Goal: Task Accomplishment & Management: Manage account settings

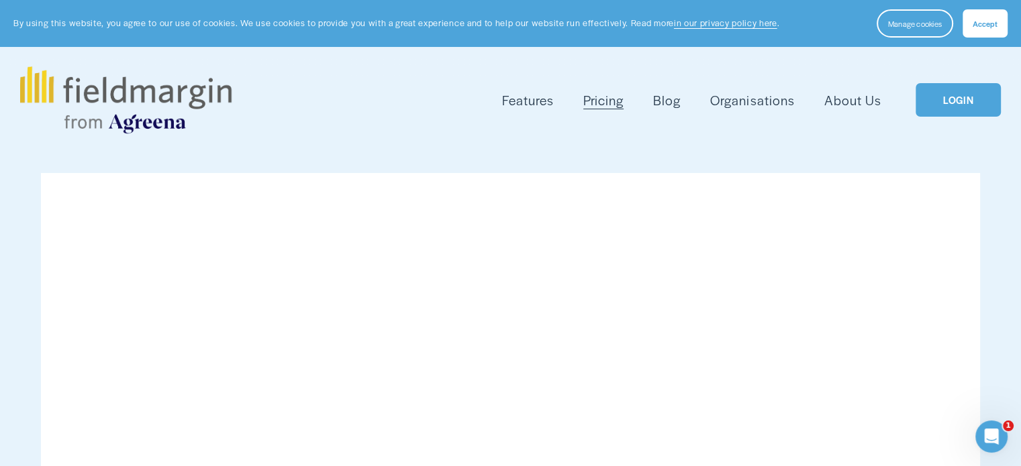
click at [938, 106] on link "LOGIN" at bounding box center [957, 100] width 85 height 34
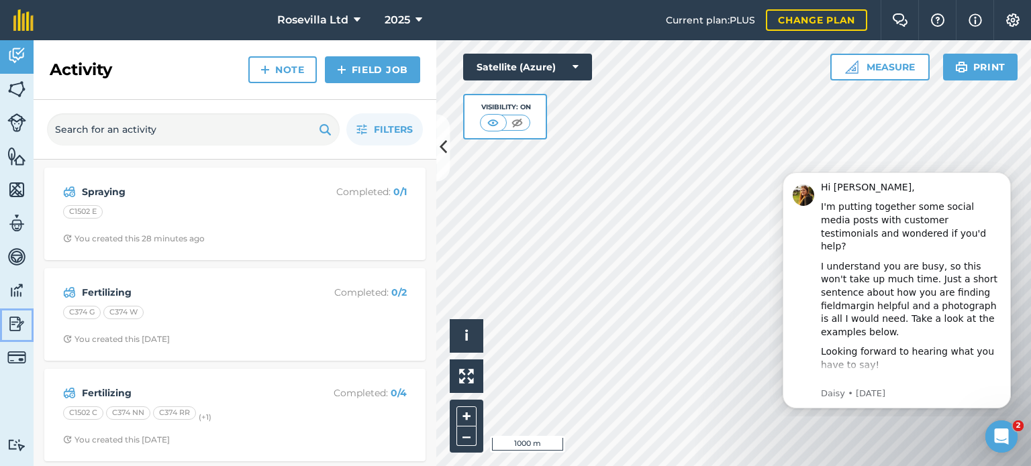
click at [17, 321] on img at bounding box center [16, 324] width 19 height 20
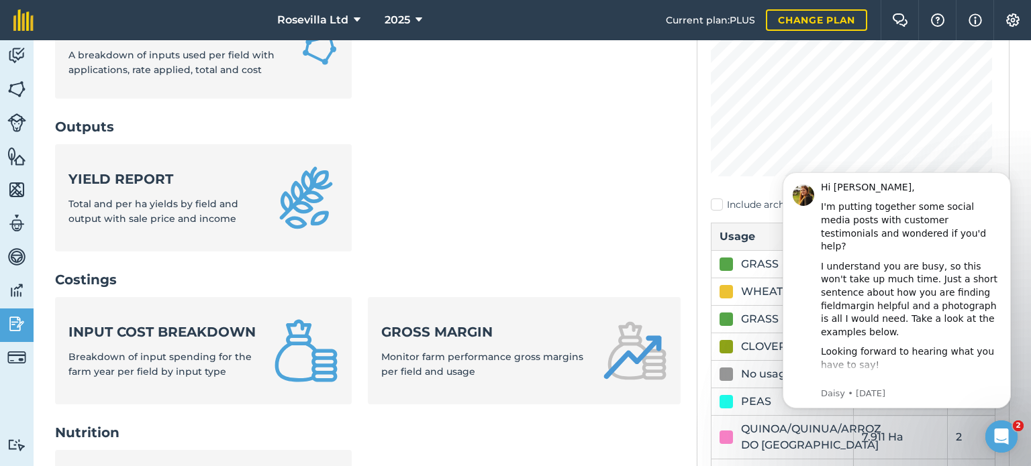
scroll to position [304, 0]
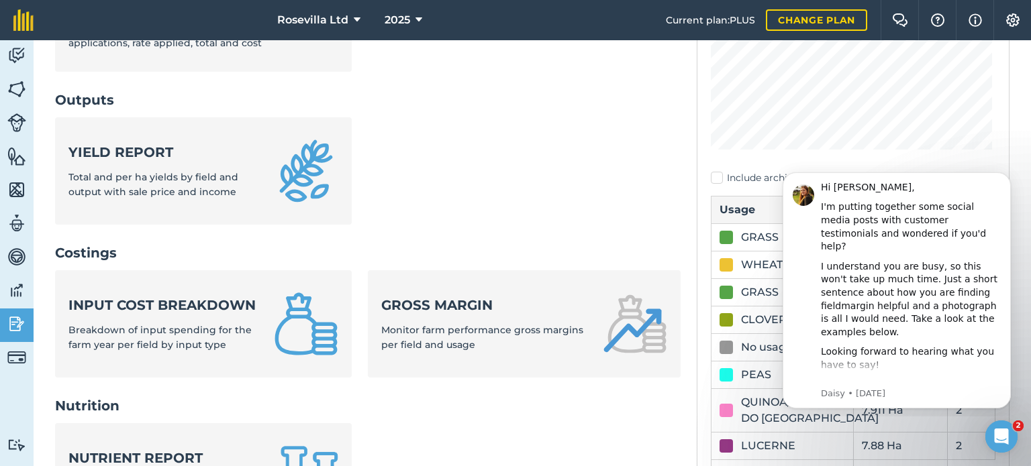
click at [352, 389] on ul "Input cost breakdown Breakdown of input spending for the farm year per field by…" at bounding box center [367, 331] width 625 height 123
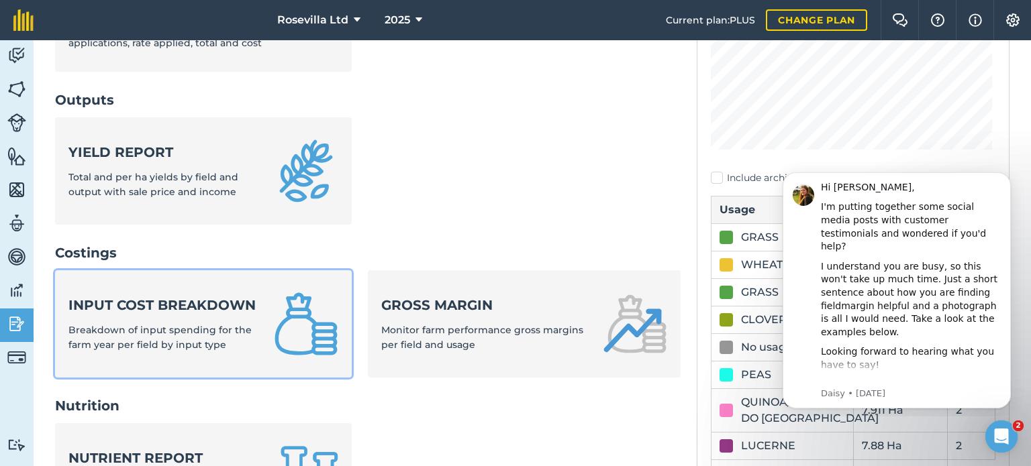
click at [297, 348] on img at bounding box center [306, 324] width 64 height 64
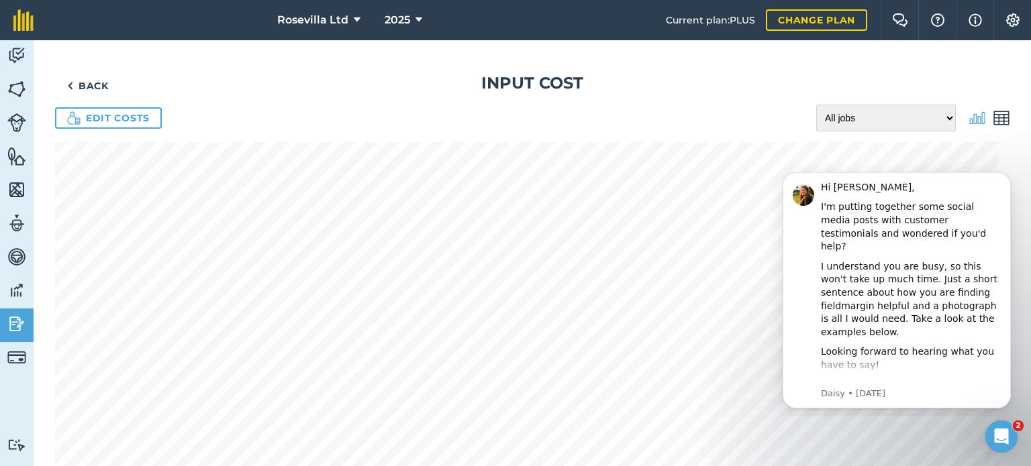
click at [225, 50] on div "Back Input cost Edit costs All jobs Incomplete jobs Complete jobs" at bounding box center [532, 343] width 997 height 607
click at [21, 315] on img at bounding box center [16, 324] width 19 height 20
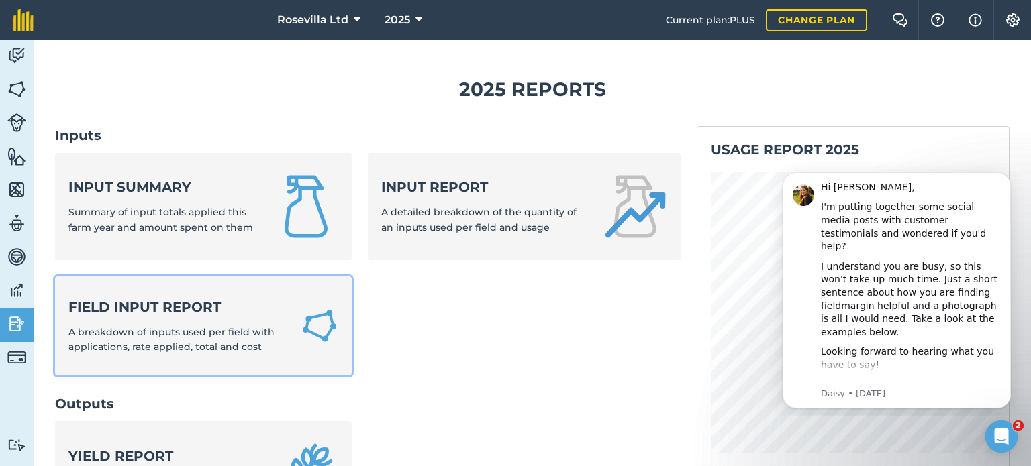
click at [238, 319] on div "Field Input Report A breakdown of inputs used per field with applications, rate…" at bounding box center [176, 326] width 216 height 57
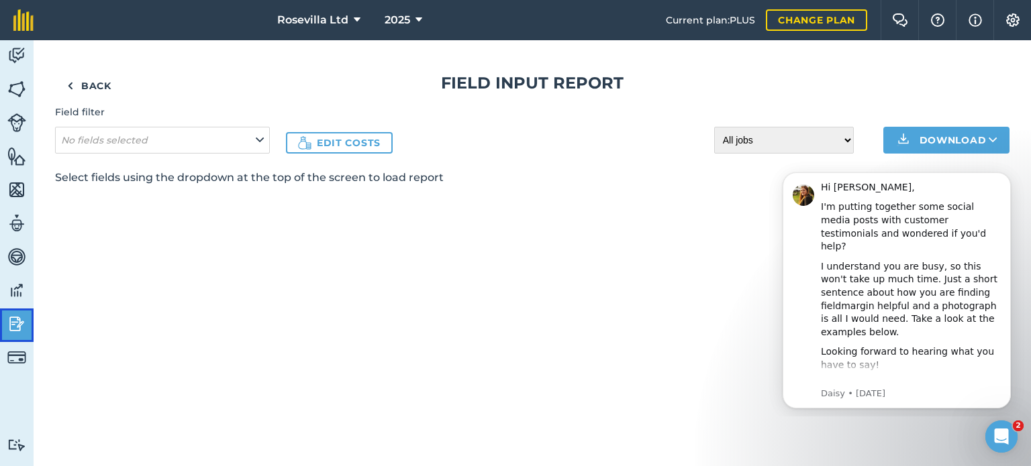
click at [21, 321] on img at bounding box center [16, 324] width 19 height 20
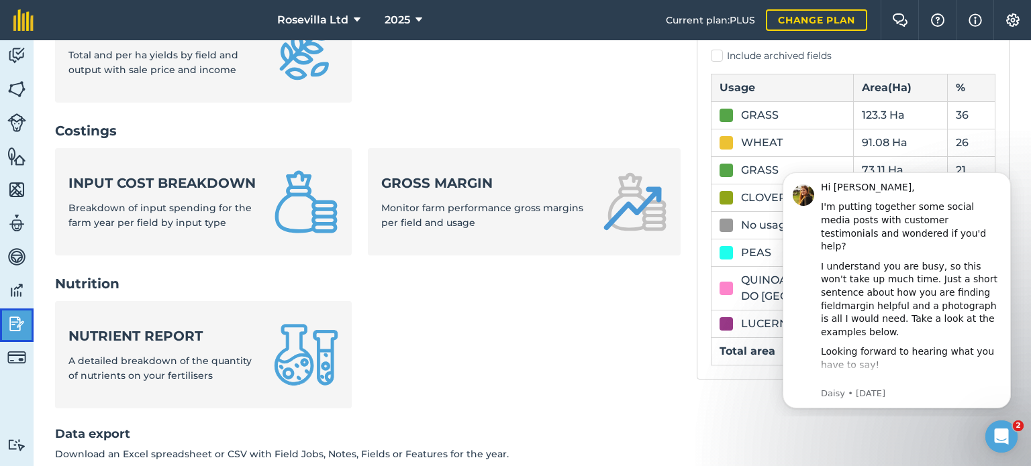
scroll to position [419, 0]
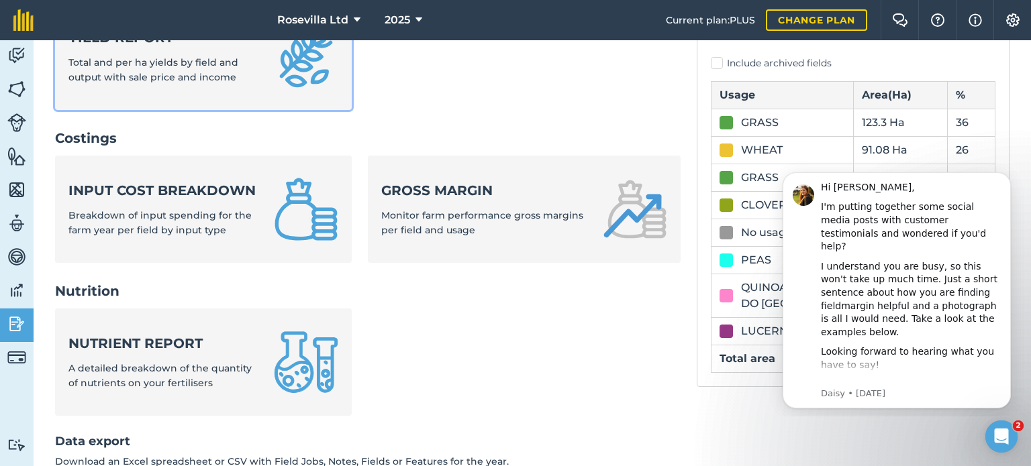
click at [236, 80] on div "Yield report Total and per ha yields by field and output with sale price and in…" at bounding box center [162, 56] width 189 height 57
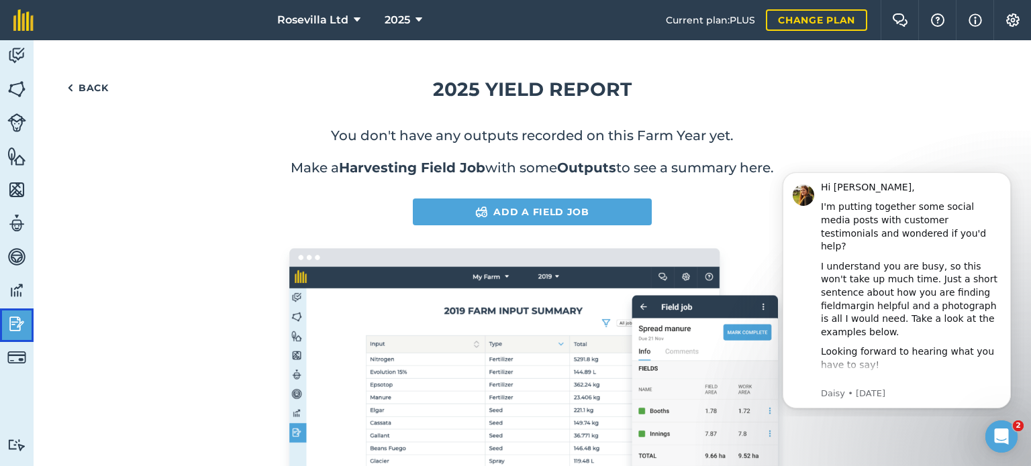
click at [27, 325] on link "Reporting" at bounding box center [17, 326] width 34 height 34
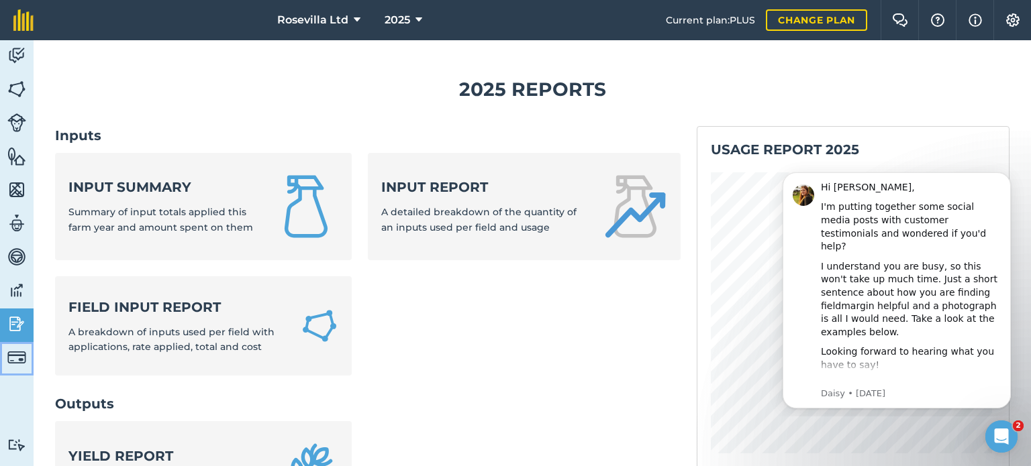
click at [24, 352] on img at bounding box center [16, 357] width 19 height 19
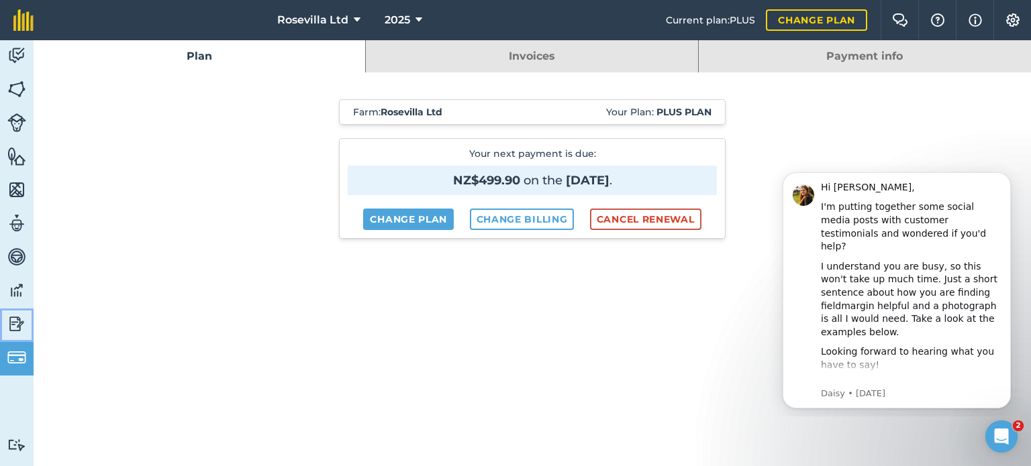
click at [13, 319] on img at bounding box center [16, 324] width 19 height 20
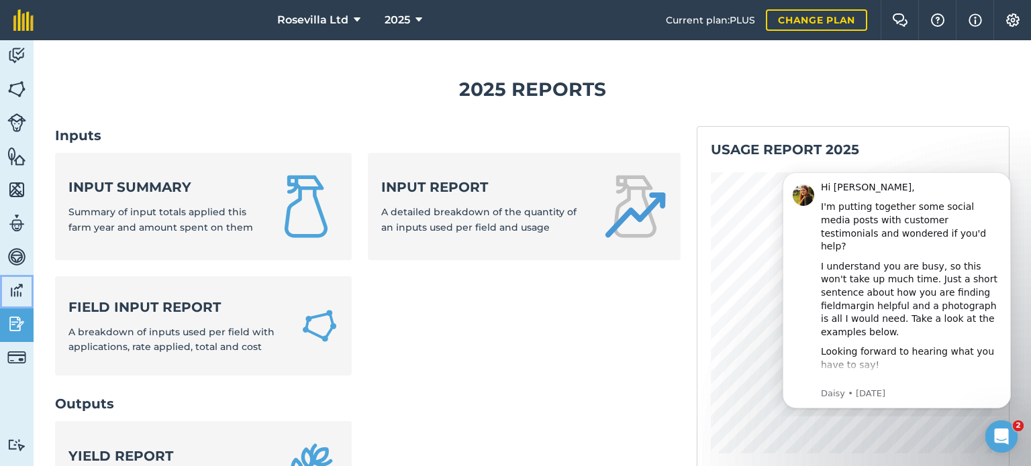
click at [15, 295] on img at bounding box center [16, 290] width 19 height 20
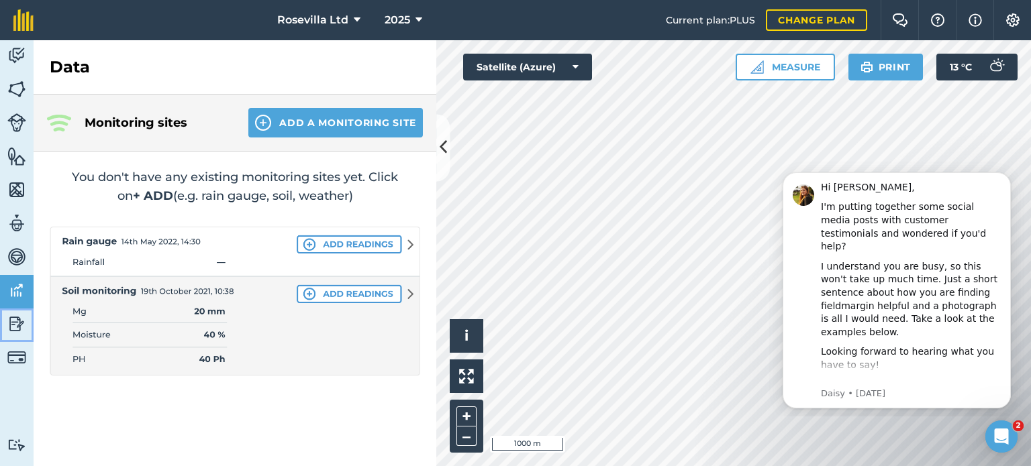
click at [11, 316] on img at bounding box center [16, 324] width 19 height 20
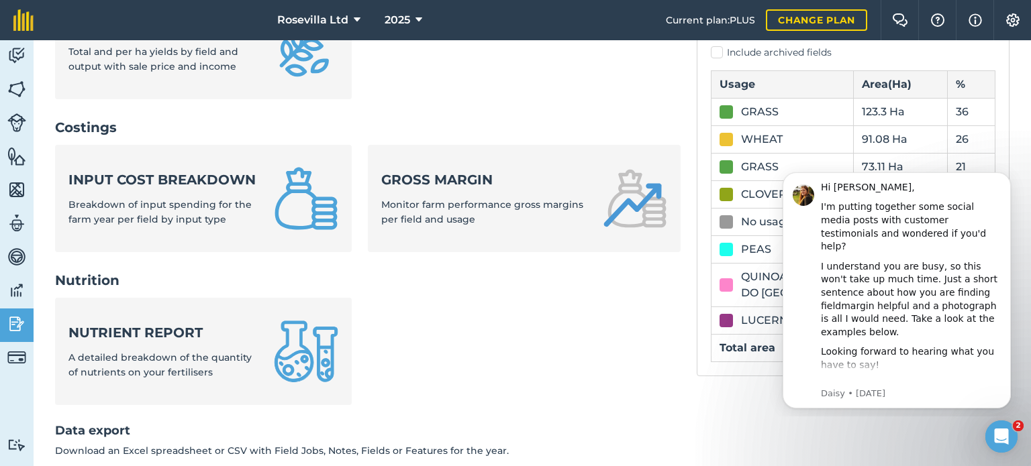
scroll to position [465, 0]
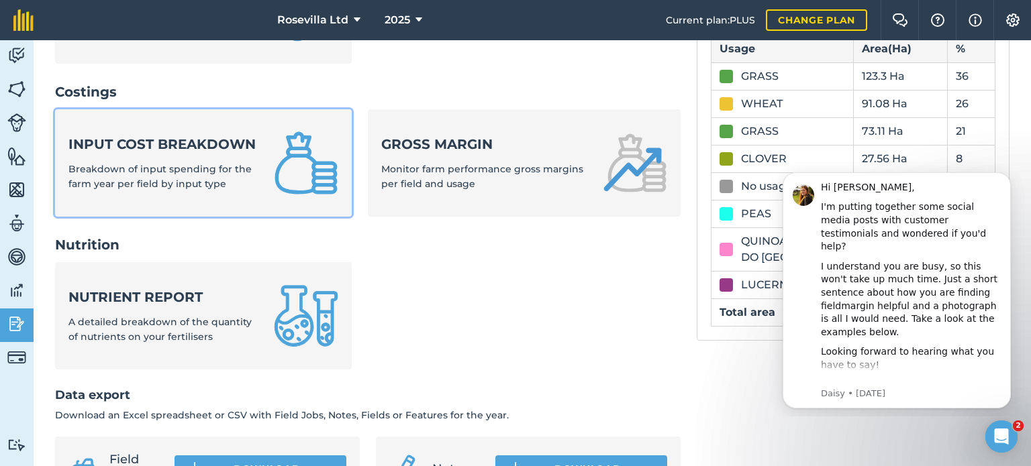
click at [274, 179] on img at bounding box center [306, 163] width 64 height 64
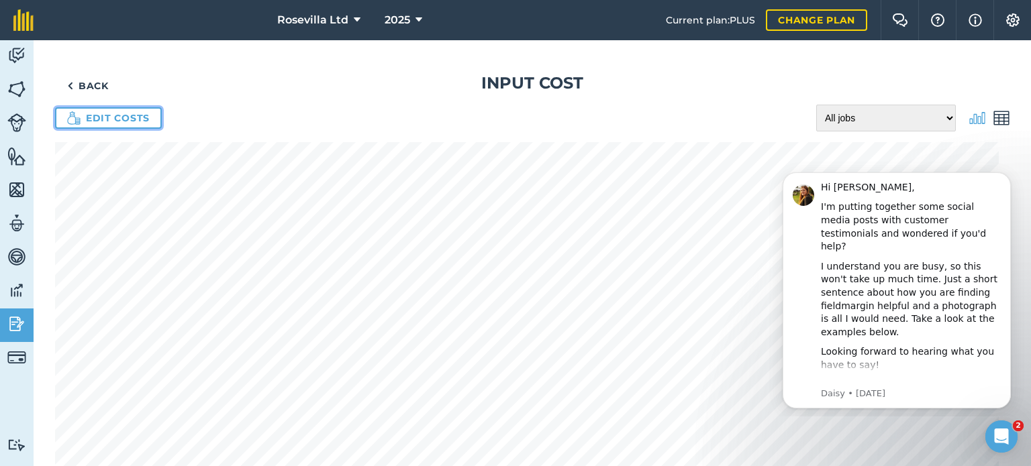
click at [136, 117] on link "Edit costs" at bounding box center [108, 117] width 107 height 21
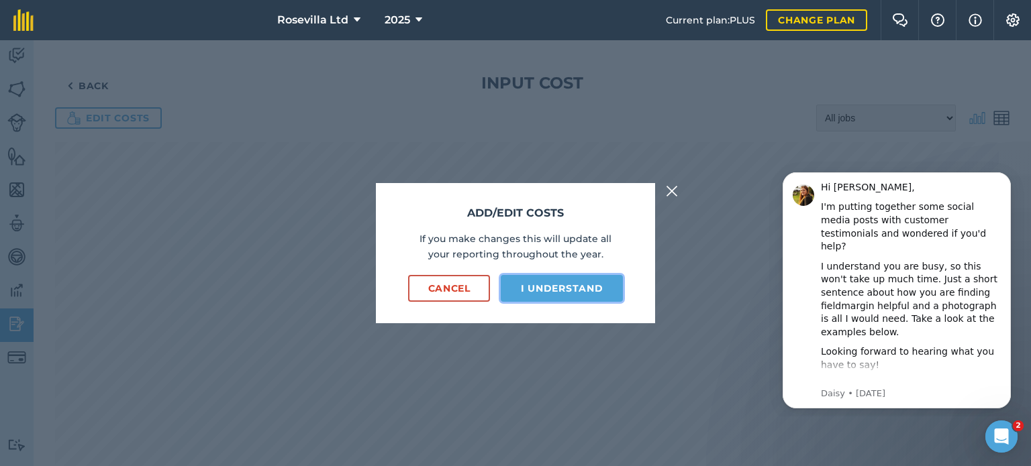
click at [552, 284] on button "I understand" at bounding box center [562, 288] width 122 height 27
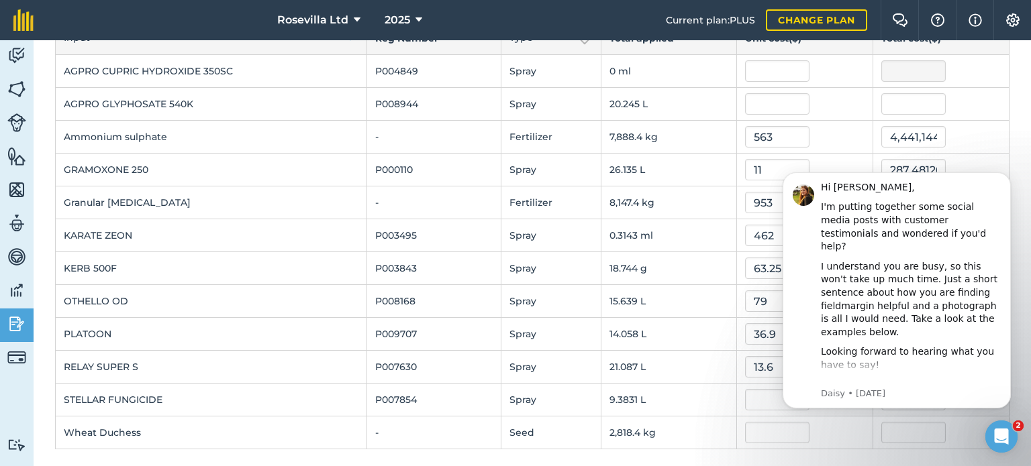
scroll to position [110, 0]
click at [751, 431] on input "text" at bounding box center [777, 430] width 64 height 21
click at [745, 104] on input "text" at bounding box center [777, 101] width 64 height 21
type input "8.65"
type input "175.1180217"
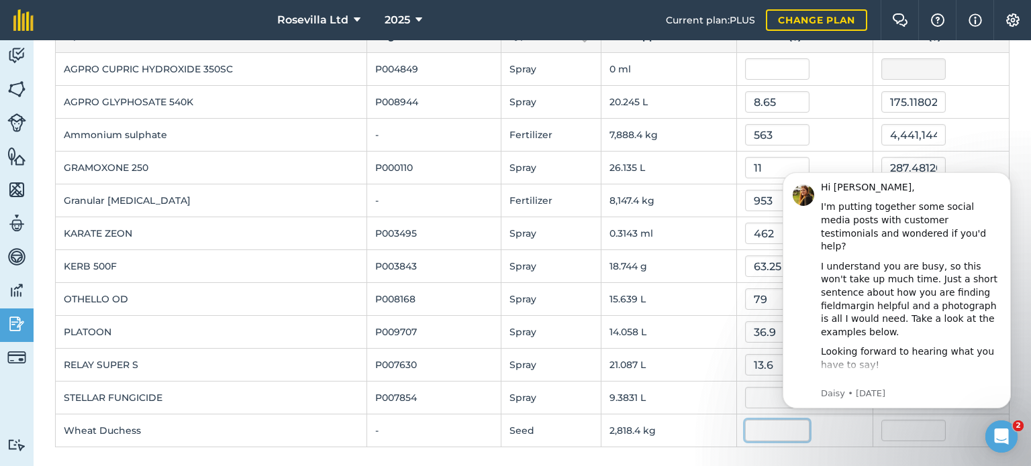
click at [751, 431] on input "text" at bounding box center [777, 430] width 64 height 21
drag, startPoint x: 751, startPoint y: 431, endPoint x: 784, endPoint y: 430, distance: 32.9
click at [784, 430] on input "1800" at bounding box center [777, 430] width 64 height 21
type input "1,800"
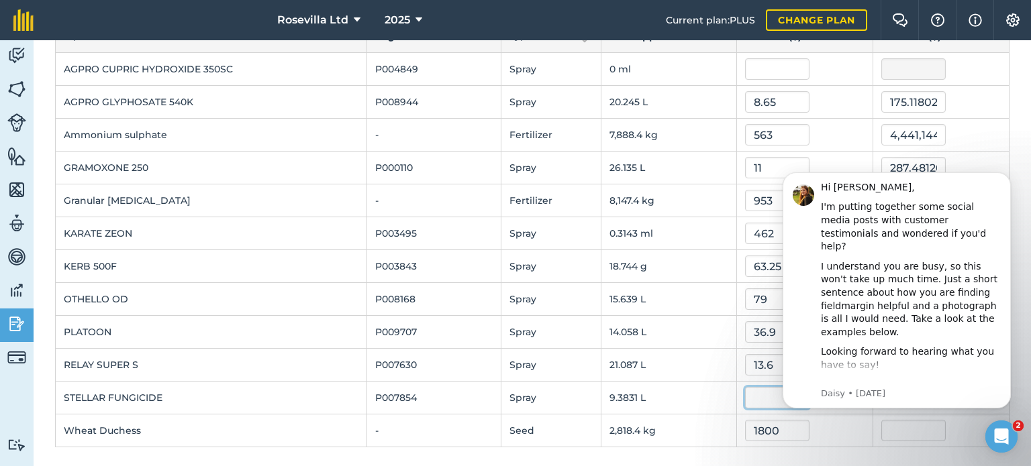
type input "5,073,147"
click at [758, 389] on input "text" at bounding box center [777, 397] width 64 height 21
type input "38"
type input "356.55859799999996"
click at [996, 429] on icon "Open Intercom Messenger" at bounding box center [999, 435] width 22 height 22
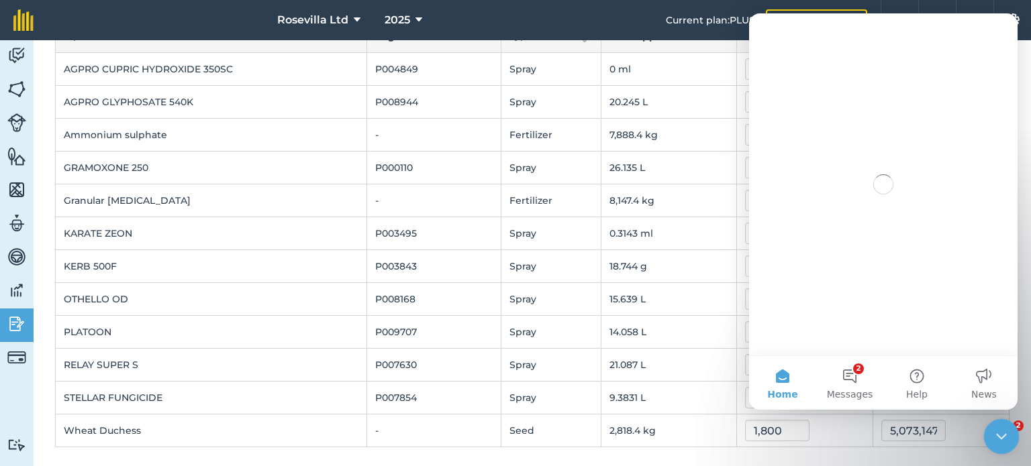
scroll to position [0, 0]
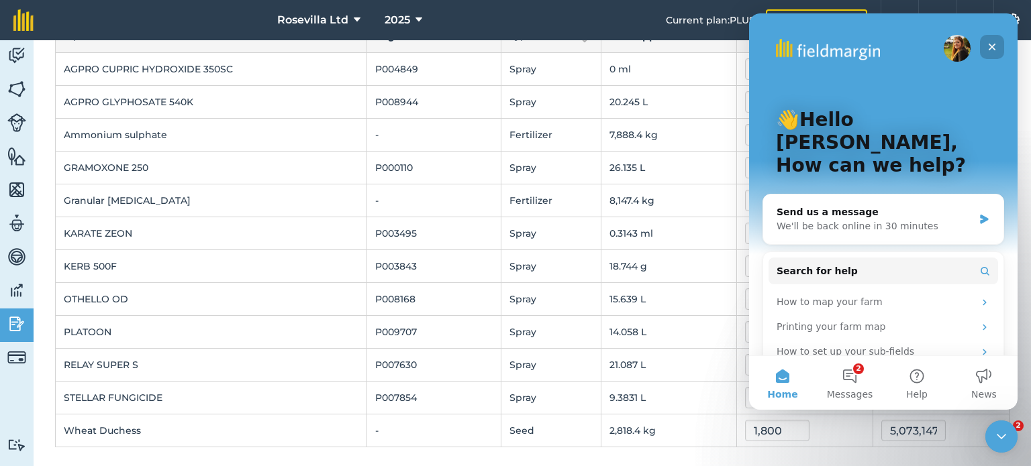
click at [991, 48] on icon "Close" at bounding box center [991, 47] width 11 height 11
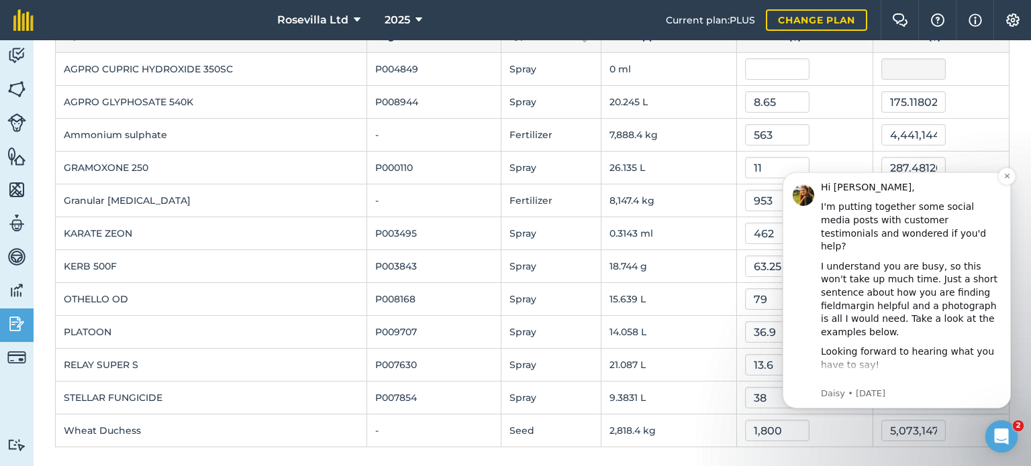
click at [878, 396] on p "Daisy • [DATE]" at bounding box center [911, 394] width 180 height 12
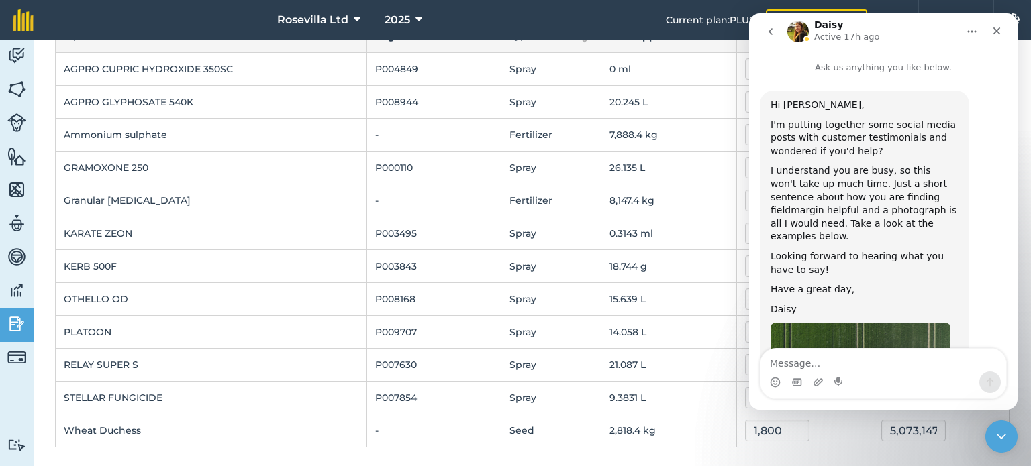
click at [1016, 358] on div "Intercom messenger" at bounding box center [883, 373] width 268 height 51
click at [1014, 356] on div "Intercom messenger" at bounding box center [883, 373] width 268 height 51
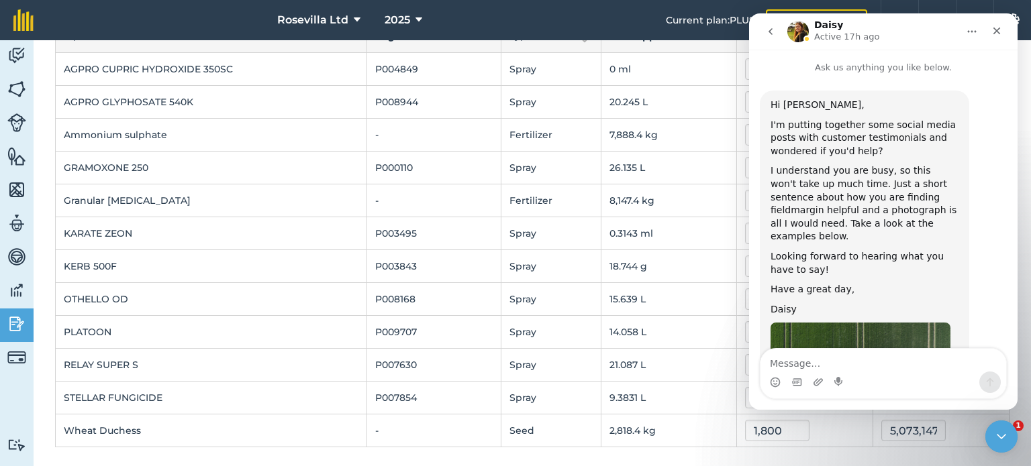
click at [1015, 356] on div "Intercom messenger" at bounding box center [883, 373] width 268 height 51
click at [1003, 437] on icon "Close Intercom Messenger" at bounding box center [999, 435] width 16 height 16
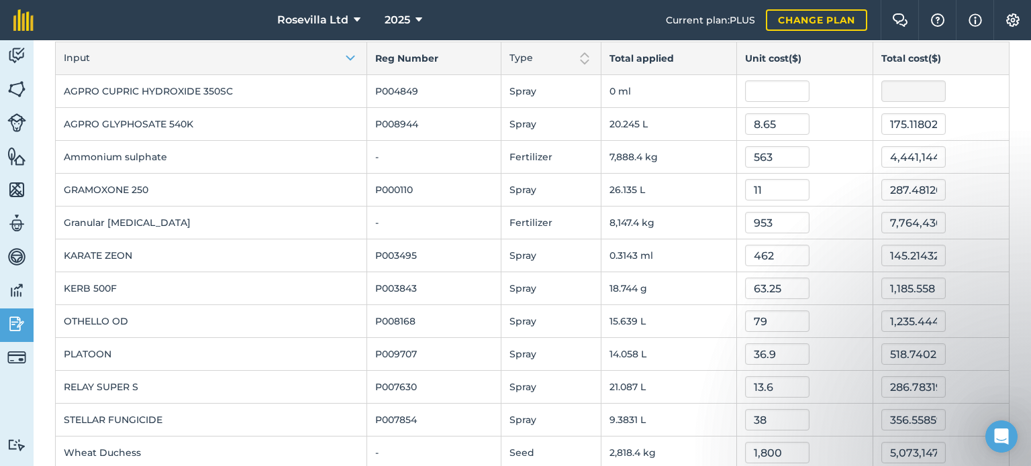
click at [1030, 48] on div "Back Edit costs Save Show inputs not used on jobs Input Reg Number Type Total a…" at bounding box center [532, 253] width 997 height 426
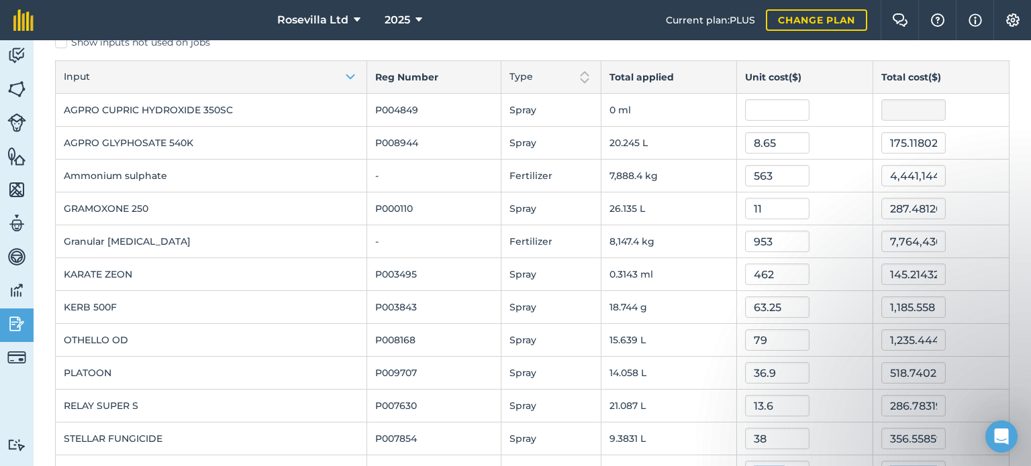
scroll to position [56, 0]
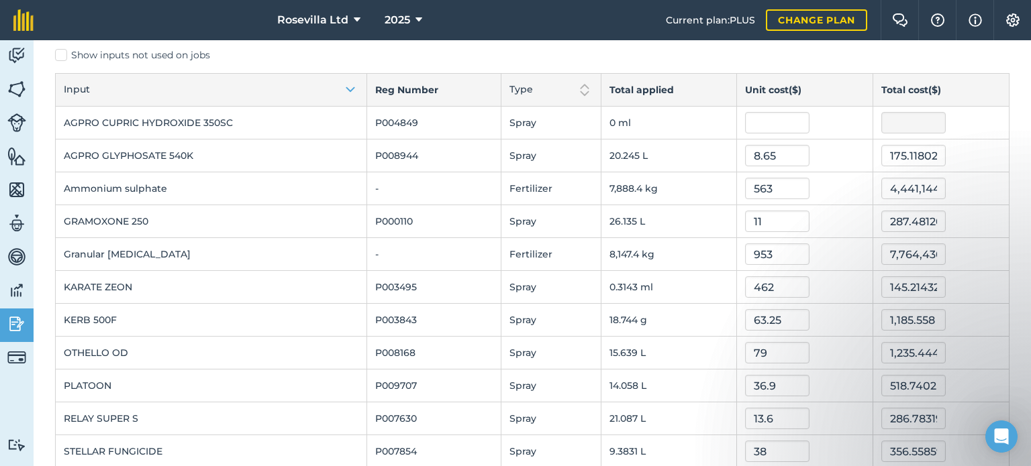
click at [1030, 48] on div "Back Edit costs Save Show inputs not used on jobs Input Reg Number Type Total a…" at bounding box center [532, 253] width 997 height 426
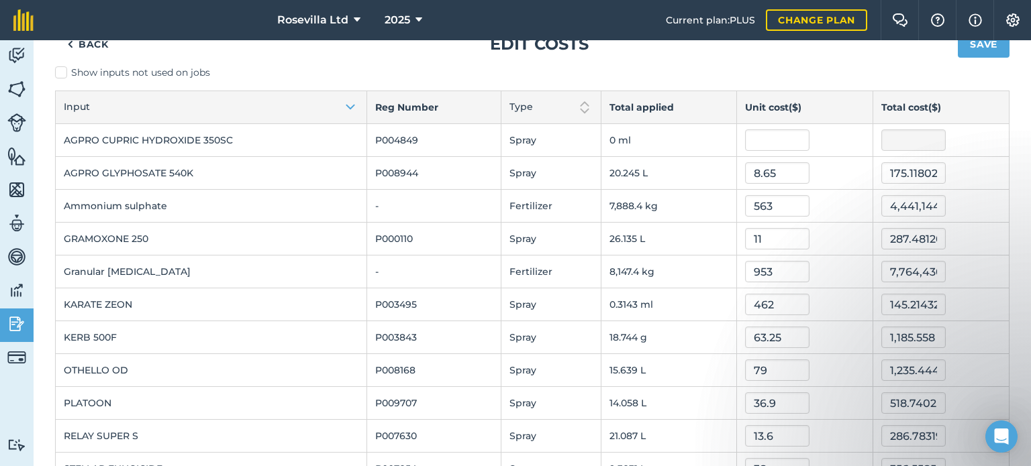
click at [1030, 48] on div "Back Edit costs Save Show inputs not used on jobs Input Reg Number Type Total a…" at bounding box center [532, 253] width 997 height 426
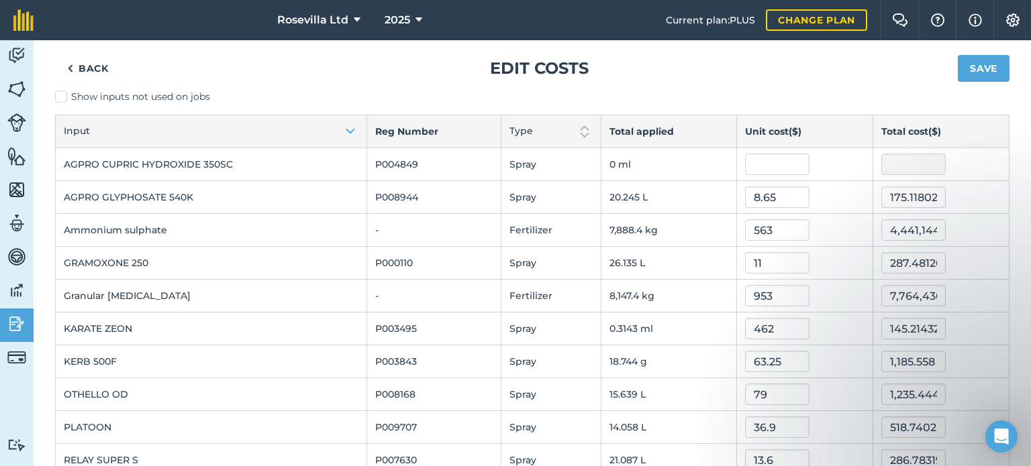
click at [1030, 48] on div "Back Edit costs Save Show inputs not used on jobs Input Reg Number Type Total a…" at bounding box center [532, 253] width 997 height 426
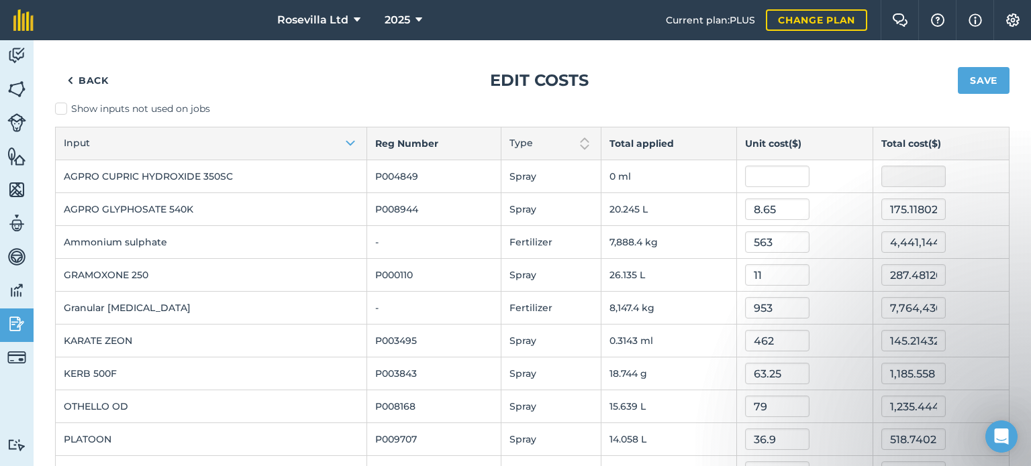
scroll to position [0, 0]
click at [1030, 48] on div "Back Edit costs Save Show inputs not used on jobs Input Reg Number Type Total a…" at bounding box center [532, 253] width 997 height 426
click at [976, 78] on button "Save" at bounding box center [983, 83] width 52 height 27
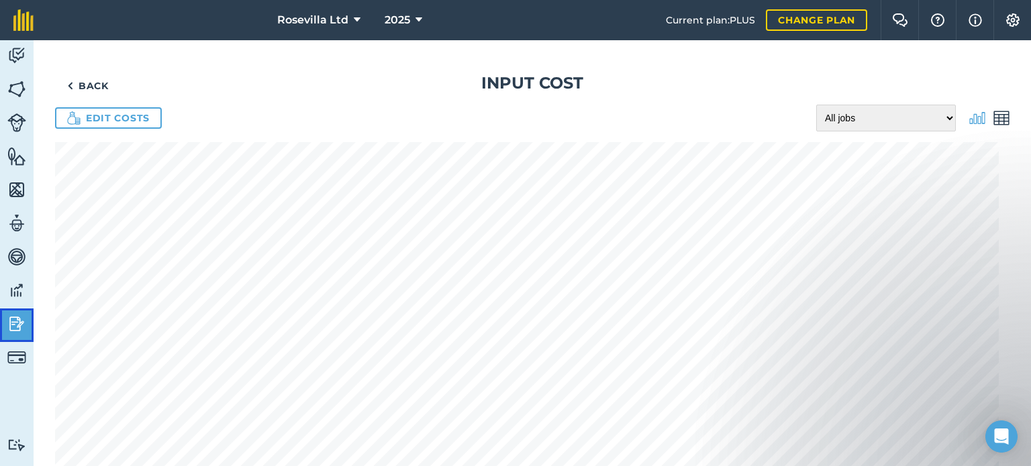
click at [23, 324] on img at bounding box center [16, 324] width 19 height 20
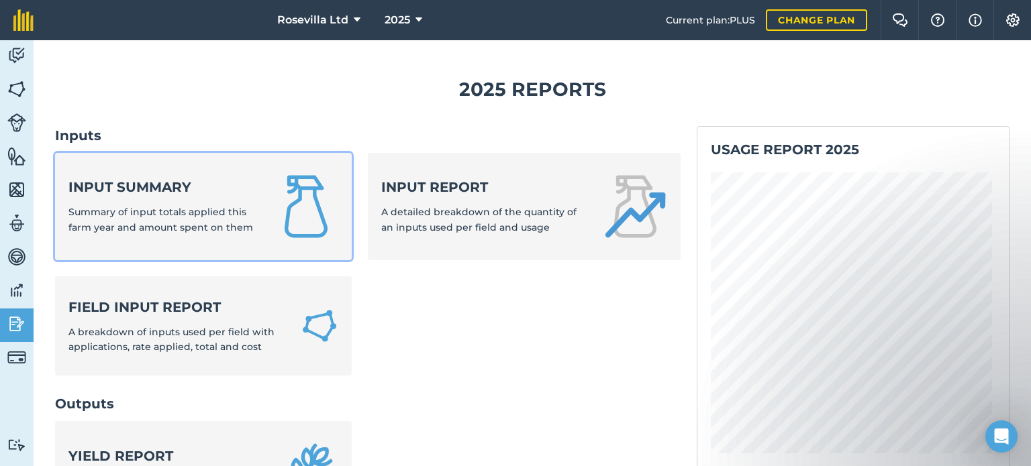
click at [181, 217] on span "Summary of input totals applied this farm year and amount spent on them" at bounding box center [160, 219] width 185 height 27
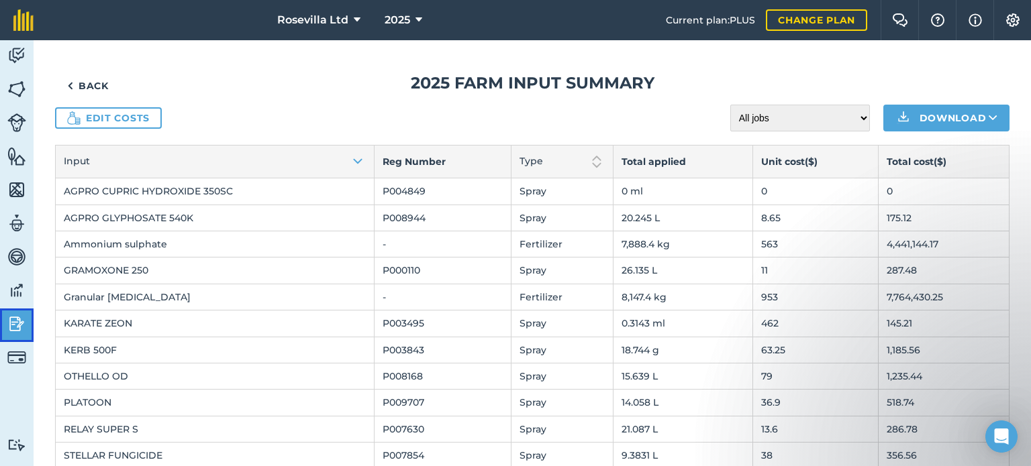
click at [14, 325] on img at bounding box center [16, 324] width 19 height 20
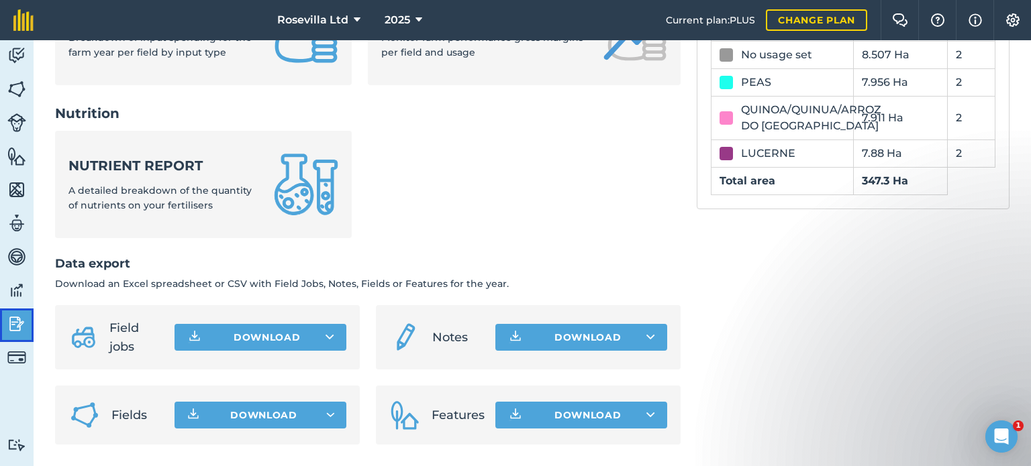
scroll to position [607, 0]
click at [279, 413] on span "Download" at bounding box center [263, 415] width 67 height 13
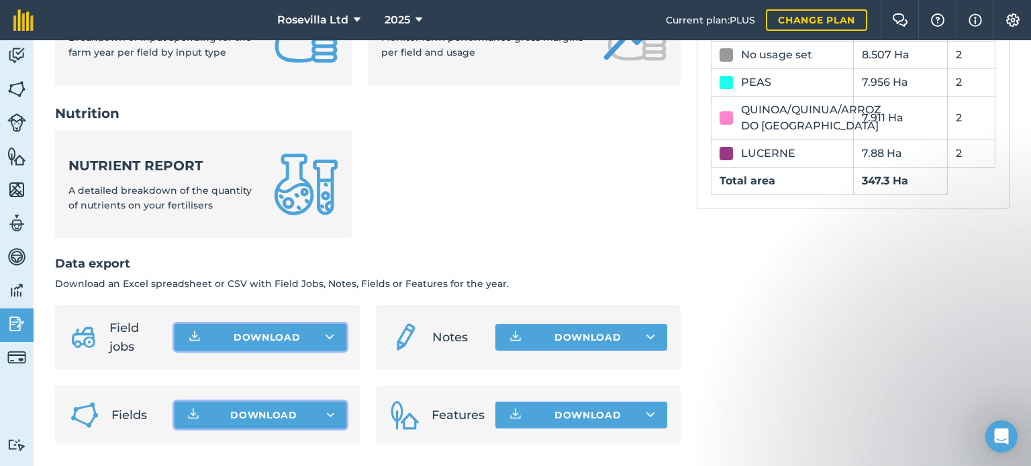
click at [242, 329] on button "Download" at bounding box center [260, 337] width 172 height 27
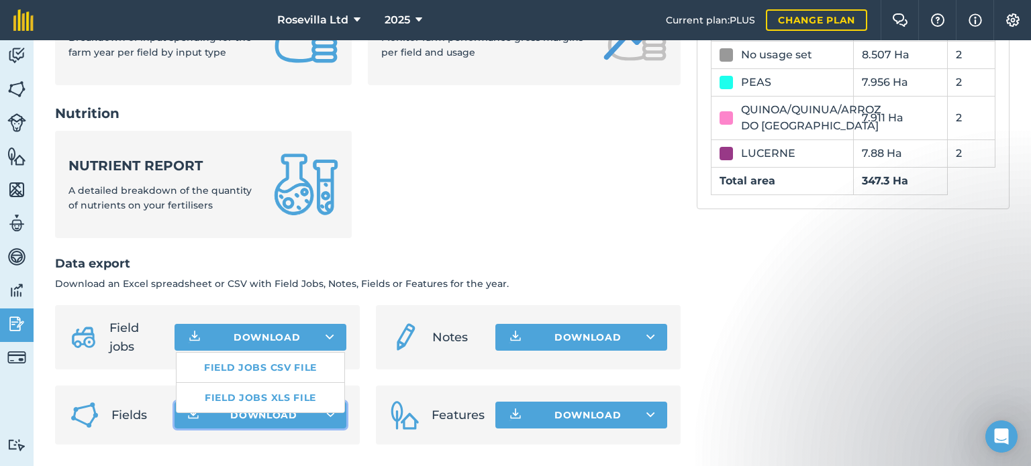
click at [443, 195] on ul "Nutrient report A detailed breakdown of the quantity of nutrients on your ferti…" at bounding box center [367, 192] width 625 height 123
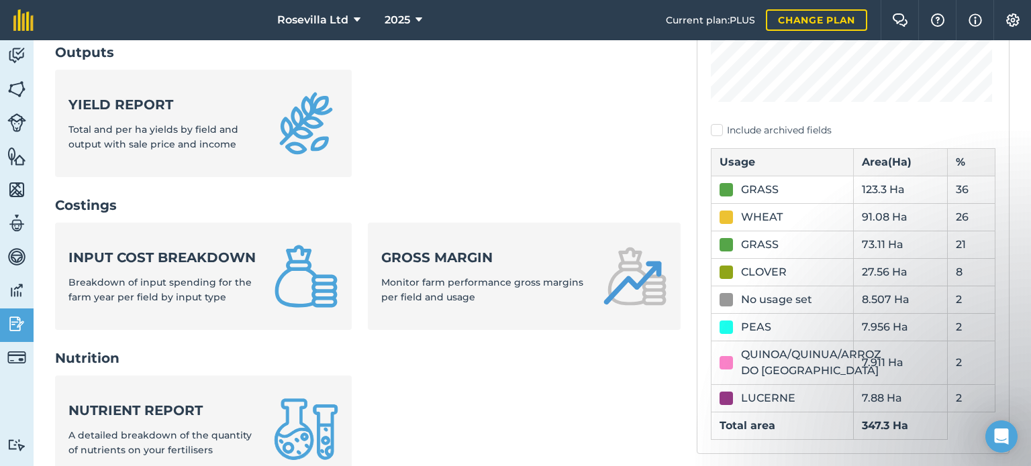
scroll to position [338, 0]
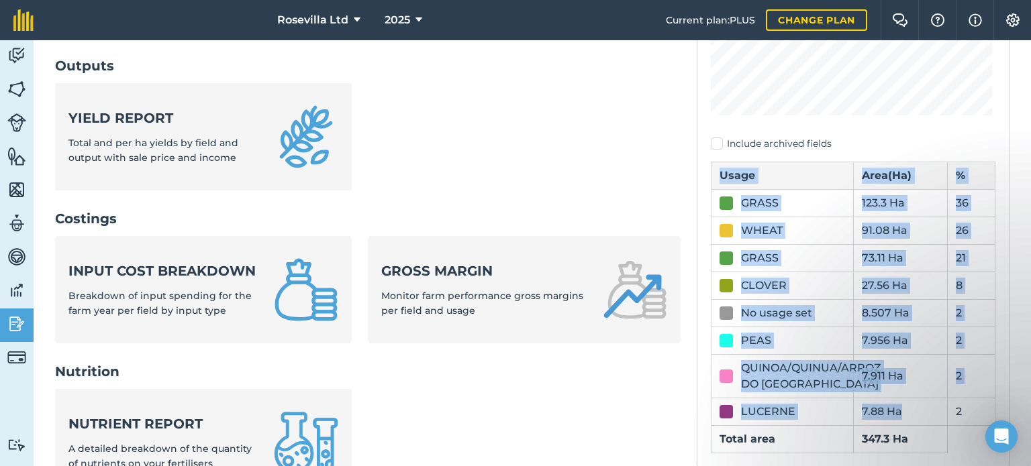
drag, startPoint x: 895, startPoint y: 419, endPoint x: 1021, endPoint y: 263, distance: 199.9
click at [1021, 263] on div "2025 Reports Inputs Input summary Summary of input totals applied this farm yea…" at bounding box center [532, 253] width 997 height 426
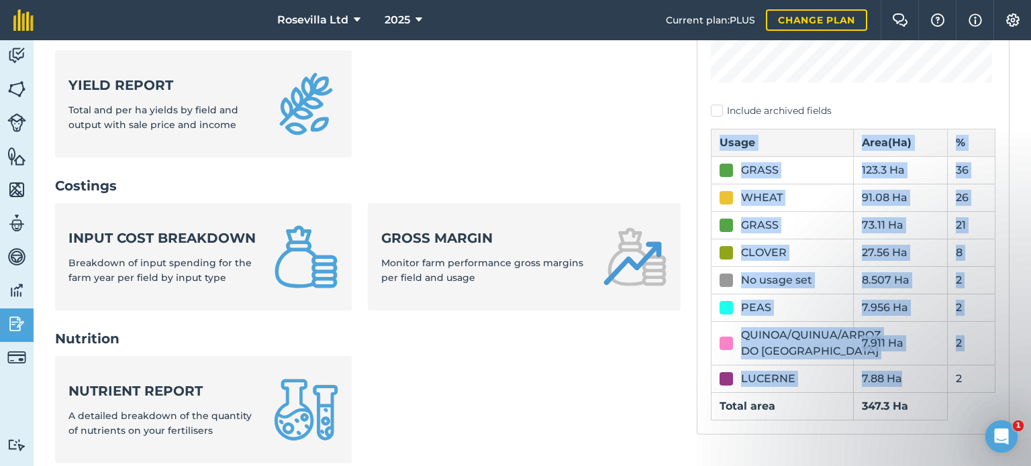
scroll to position [374, 0]
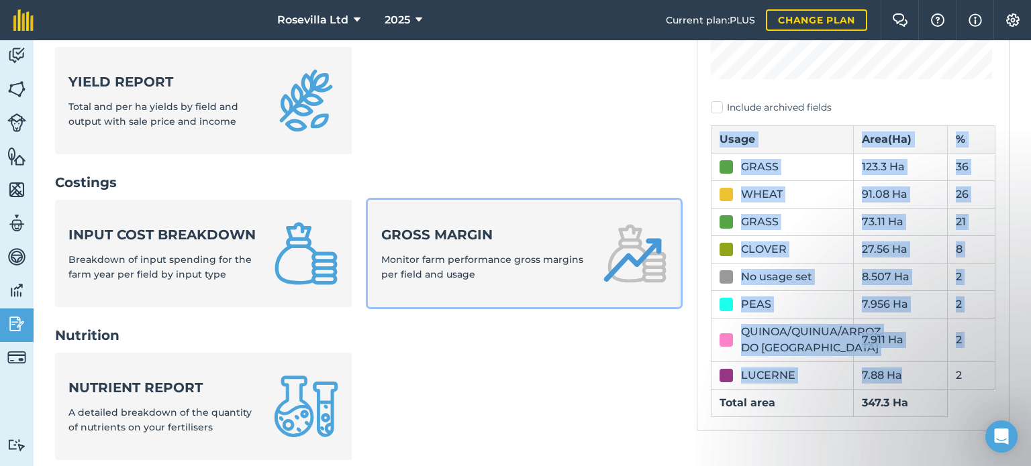
click at [611, 268] on img at bounding box center [635, 253] width 64 height 64
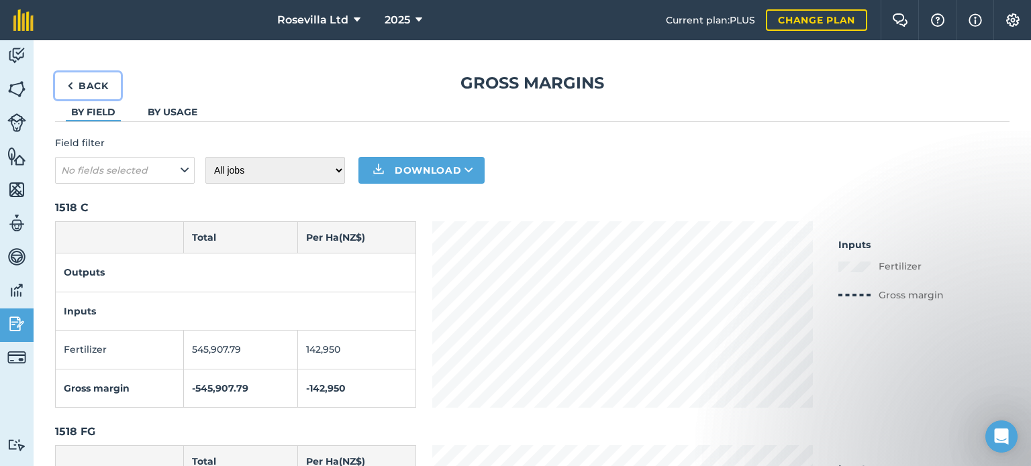
click at [89, 87] on link "Back" at bounding box center [88, 85] width 66 height 27
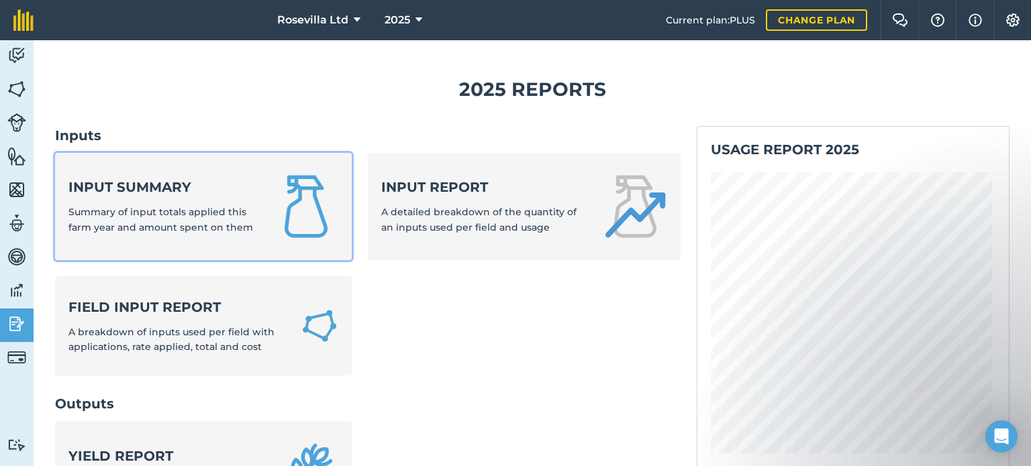
click at [246, 228] on span "Summary of input totals applied this farm year and amount spent on them" at bounding box center [160, 219] width 185 height 27
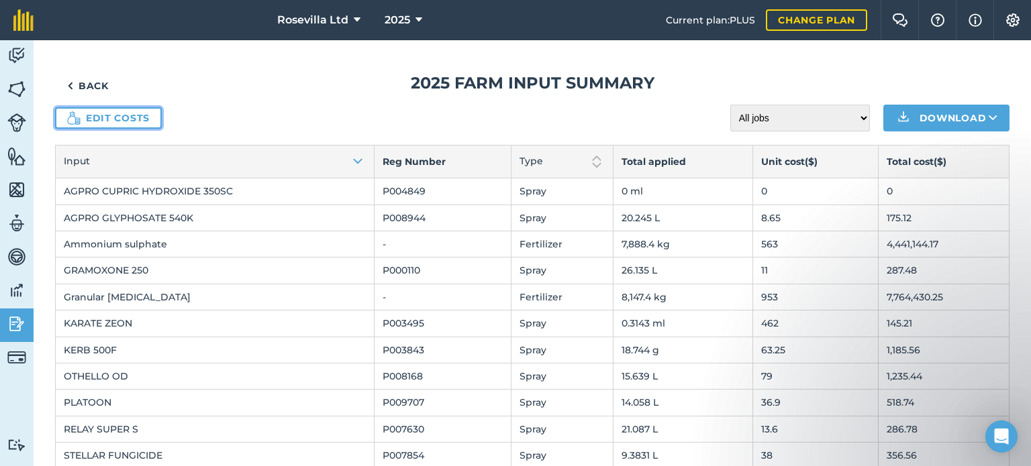
click at [136, 120] on link "Edit costs" at bounding box center [108, 117] width 107 height 21
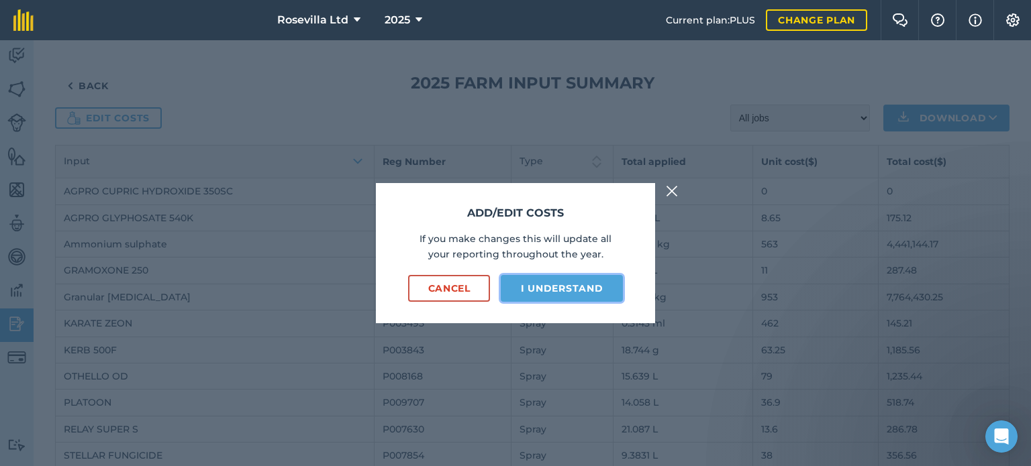
click at [557, 289] on button "I understand" at bounding box center [562, 288] width 122 height 27
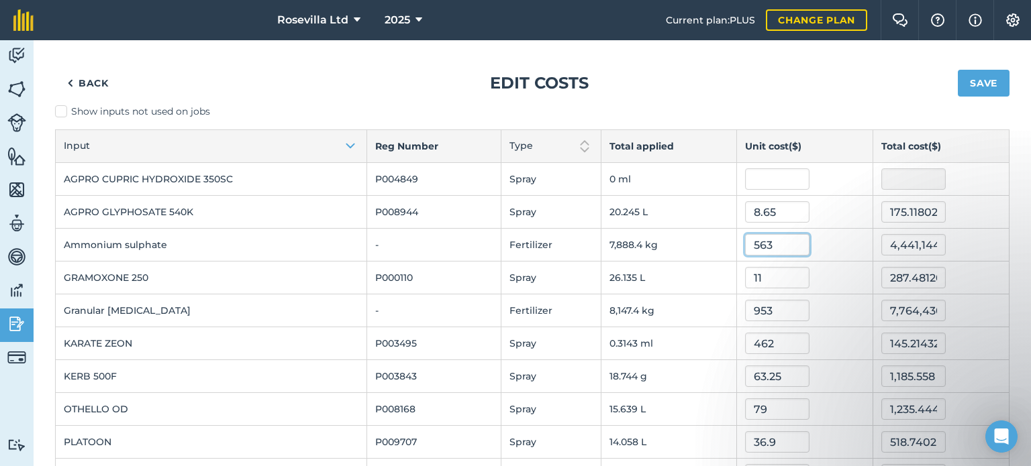
click at [770, 250] on input "563" at bounding box center [777, 244] width 64 height 21
type input "5.65"
type input "44,569.208575000004"
click at [778, 305] on input "953" at bounding box center [777, 310] width 64 height 21
type input "9.53"
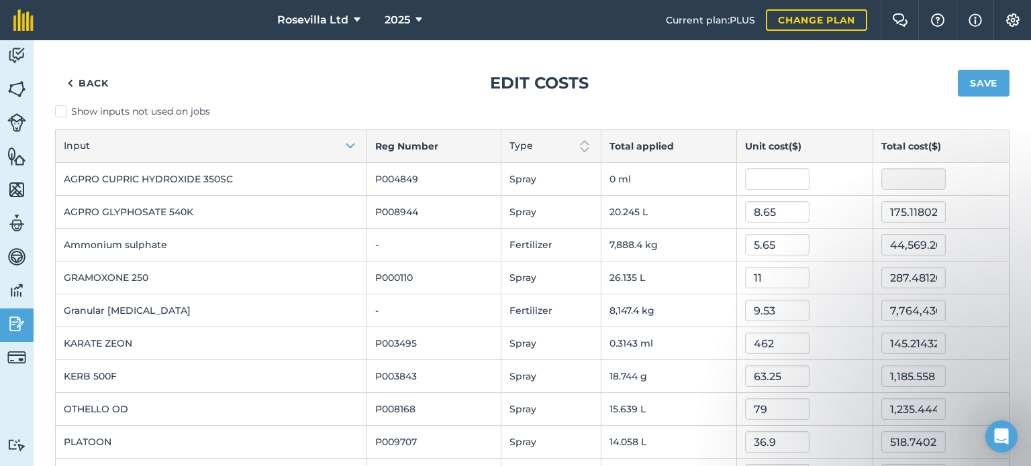
type input "77,644.30649199999"
click at [647, 372] on td "18.744 g" at bounding box center [669, 376] width 136 height 33
click at [967, 79] on button "Save" at bounding box center [983, 83] width 52 height 27
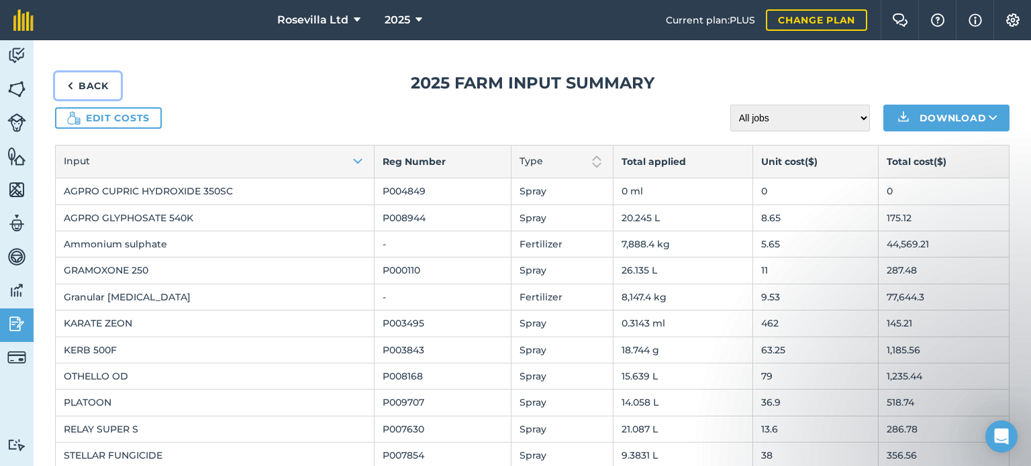
click at [95, 83] on link "Back" at bounding box center [88, 85] width 66 height 27
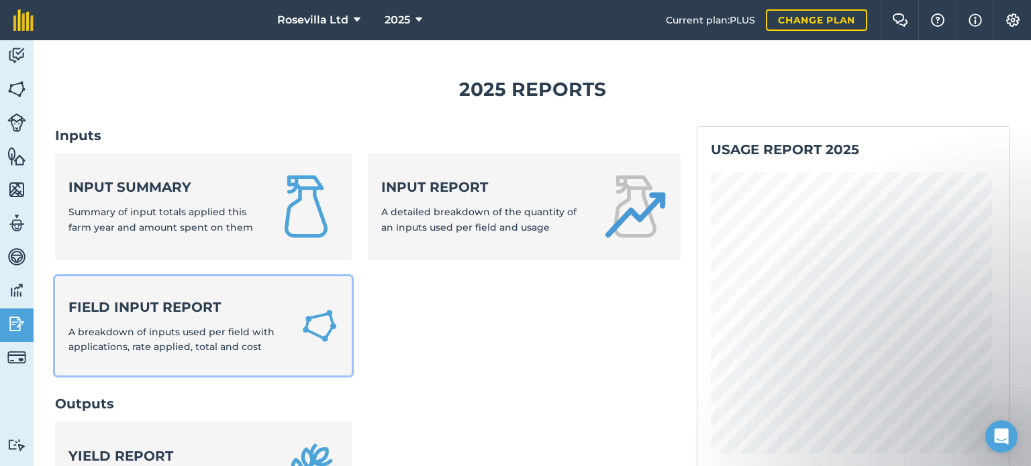
click at [223, 329] on span "A breakdown of inputs used per field with applications, rate applied, total and…" at bounding box center [171, 339] width 206 height 27
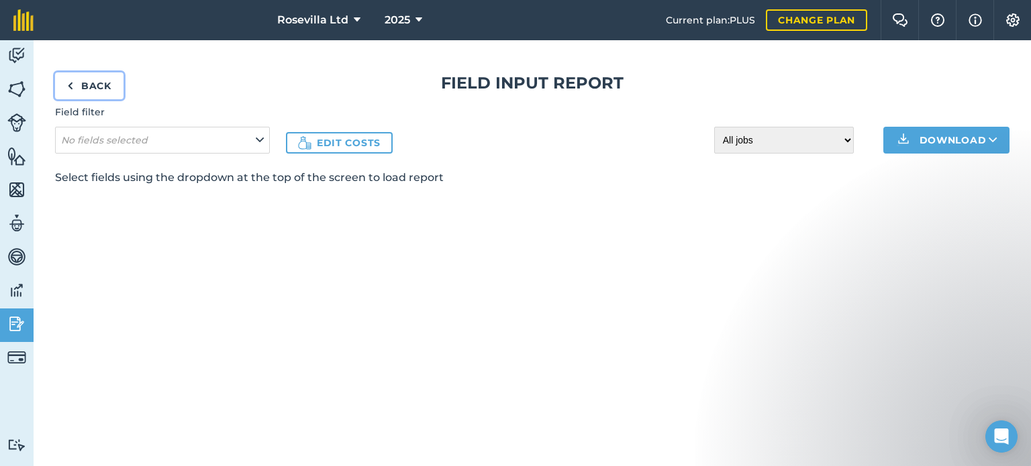
click at [92, 81] on link "Back" at bounding box center [89, 85] width 68 height 27
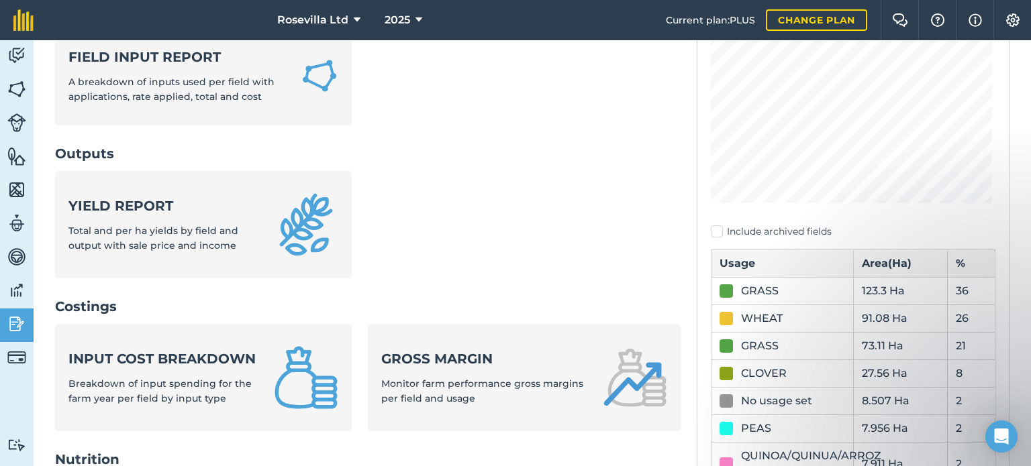
scroll to position [340, 0]
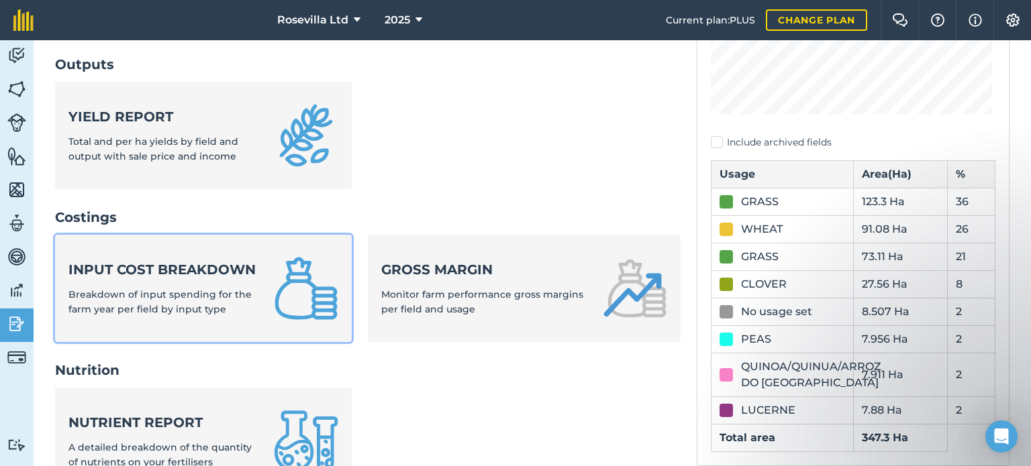
click at [233, 309] on span "Breakdown of input spending for the farm year per field by input type" at bounding box center [159, 302] width 183 height 27
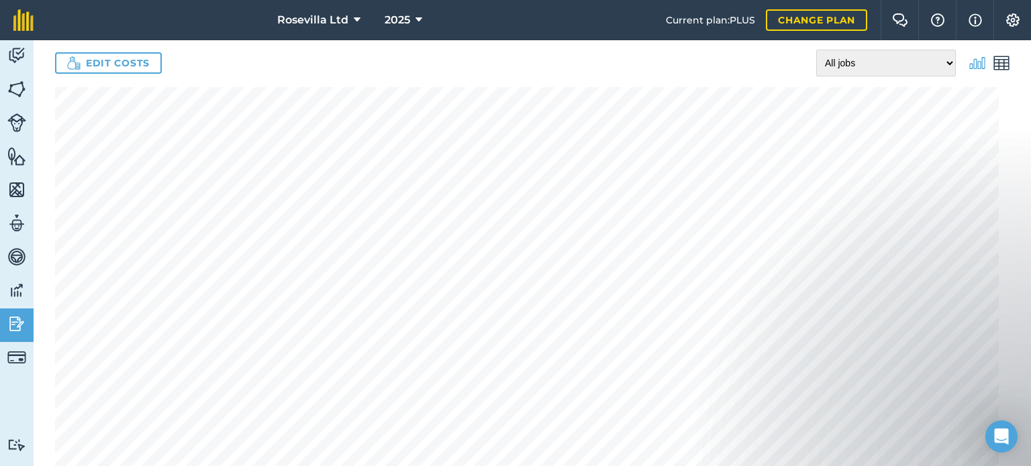
scroll to position [28, 0]
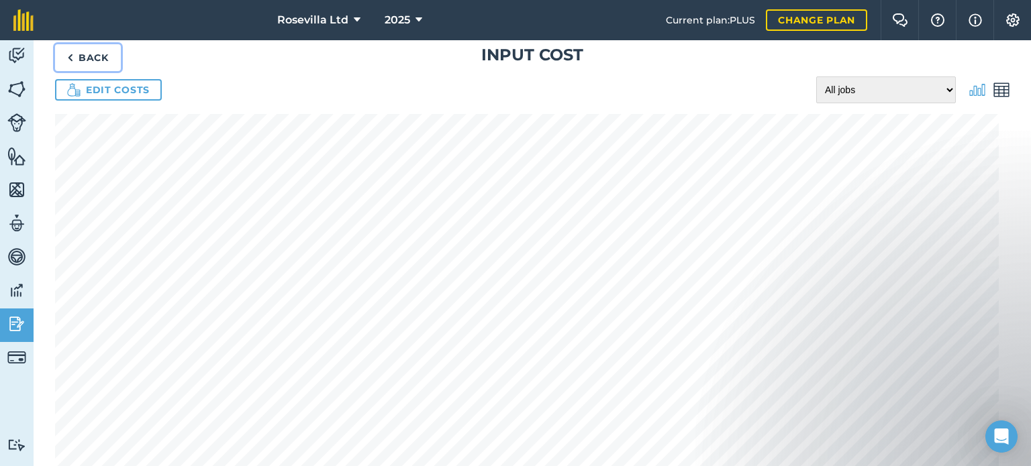
click at [97, 58] on link "Back" at bounding box center [88, 57] width 66 height 27
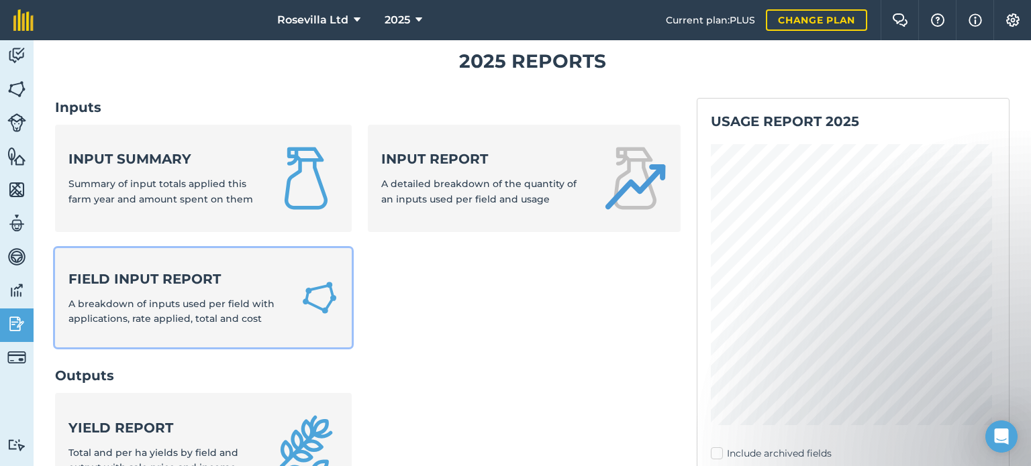
click at [249, 285] on strong "Field Input Report" at bounding box center [176, 279] width 216 height 19
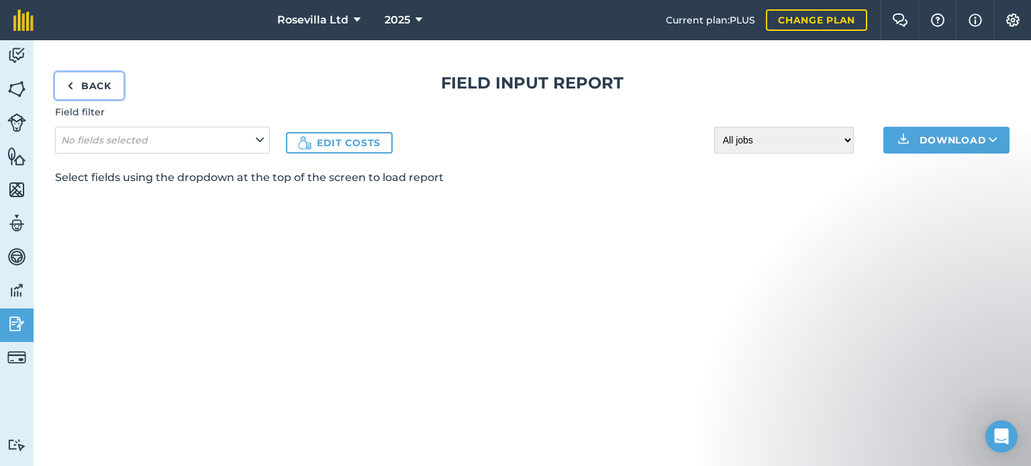
click at [102, 85] on link "Back" at bounding box center [89, 85] width 68 height 27
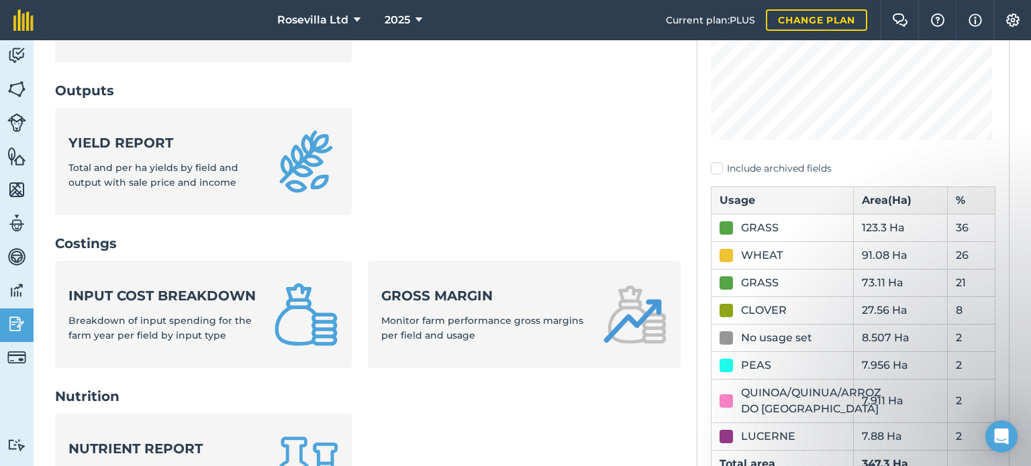
scroll to position [349, 0]
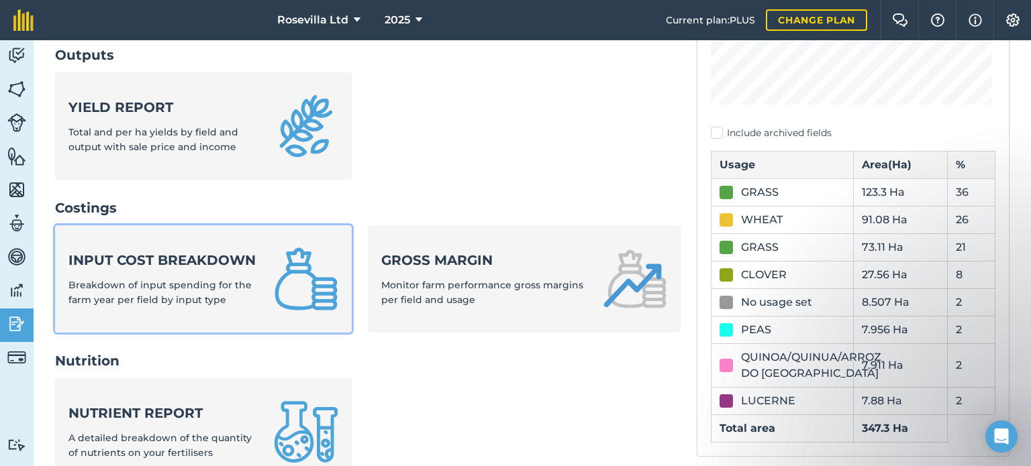
click at [188, 270] on strong "Input cost breakdown" at bounding box center [162, 260] width 189 height 19
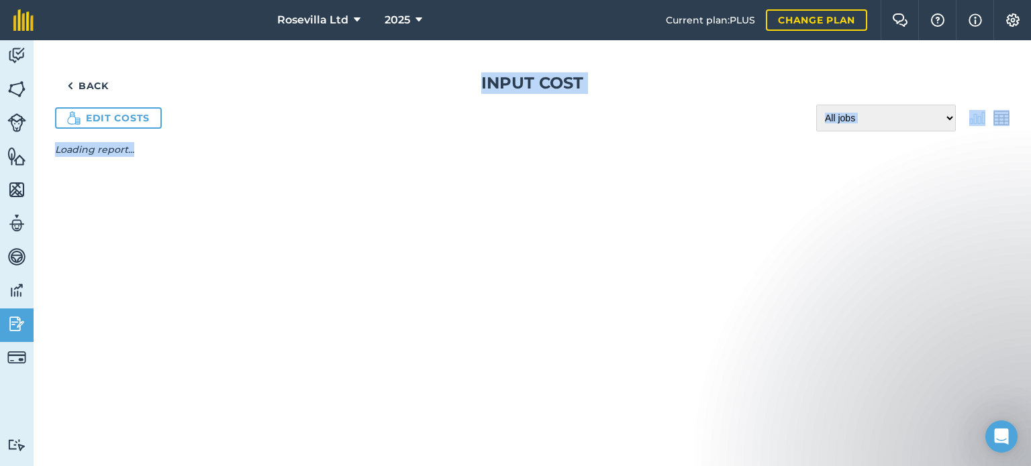
click at [188, 272] on div "Back Input cost Edit costs All jobs Incomplete jobs Complete jobs Loading repor…" at bounding box center [532, 253] width 997 height 426
click at [103, 118] on link "Edit costs" at bounding box center [108, 117] width 107 height 21
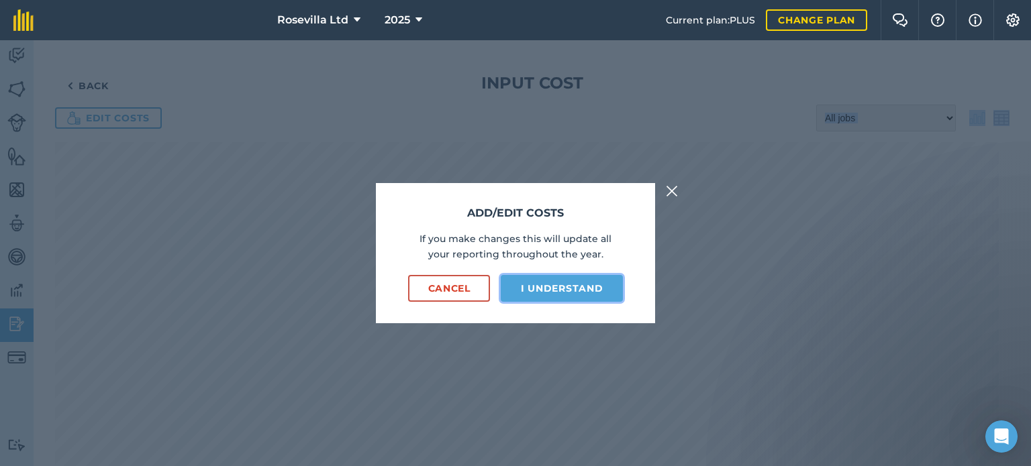
click at [558, 292] on button "I understand" at bounding box center [562, 288] width 122 height 27
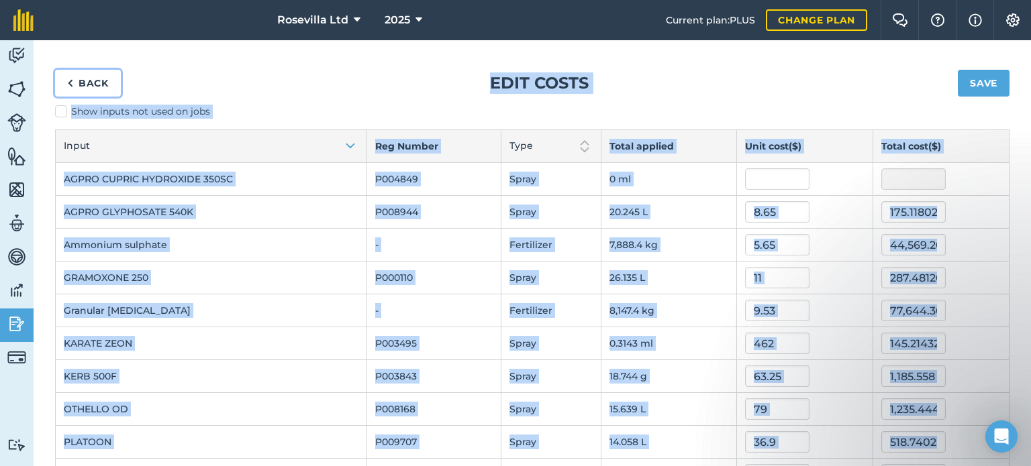
click at [97, 81] on link "Back" at bounding box center [88, 83] width 66 height 27
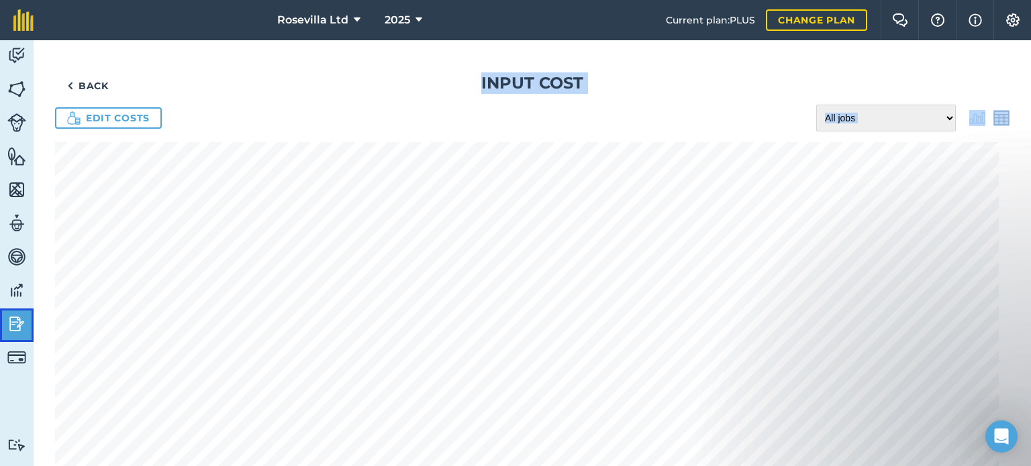
click at [21, 324] on img at bounding box center [16, 324] width 19 height 20
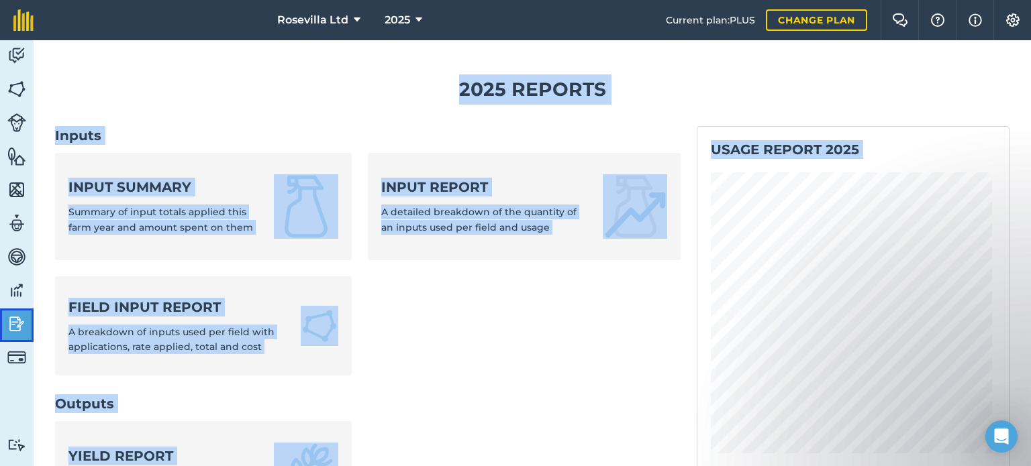
click at [21, 324] on img at bounding box center [16, 324] width 19 height 20
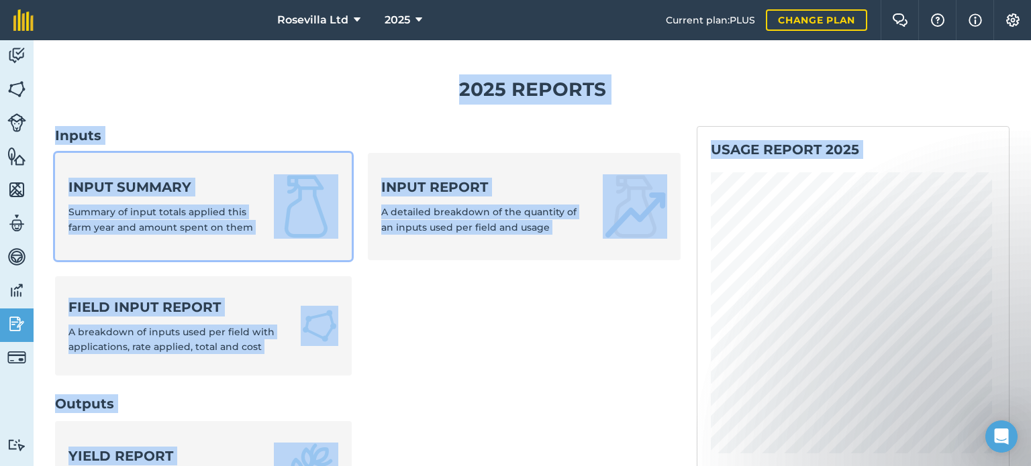
click at [151, 193] on strong "Input summary" at bounding box center [162, 187] width 189 height 19
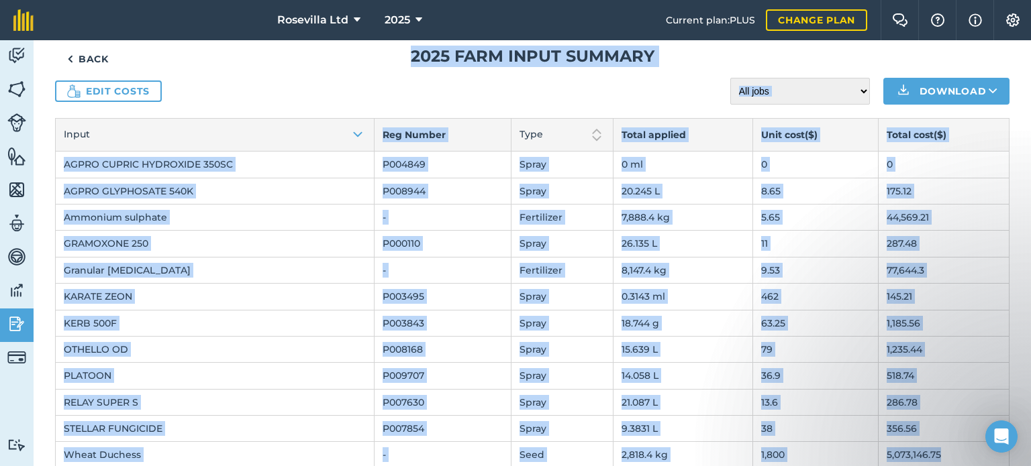
scroll to position [48, 0]
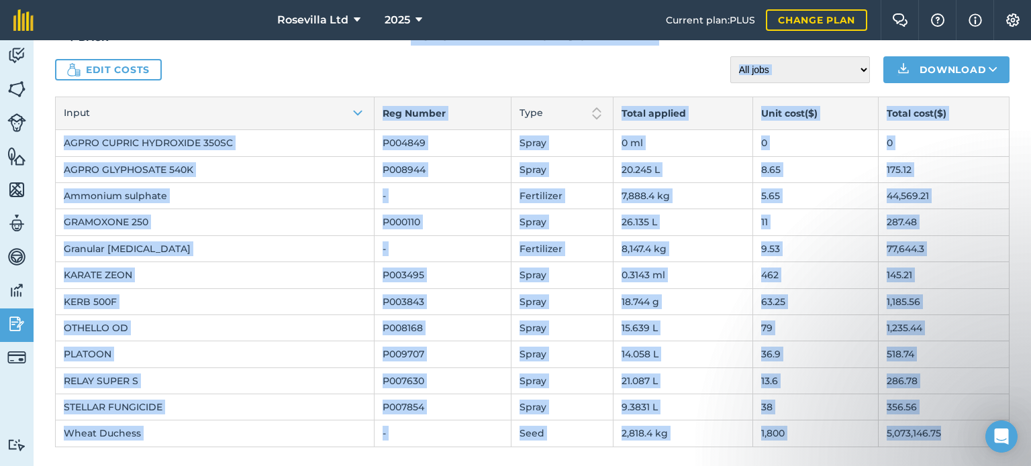
click at [768, 428] on td "1,800" at bounding box center [814, 434] width 125 height 26
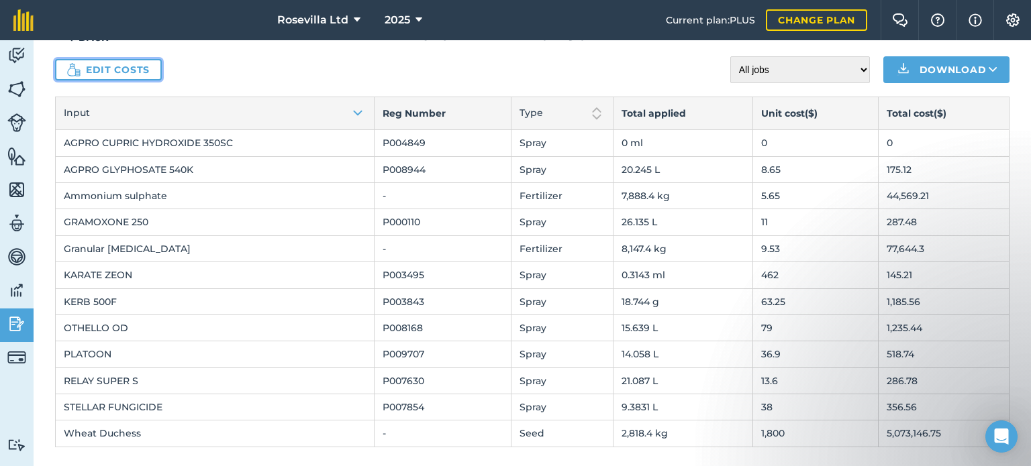
click at [105, 73] on link "Edit costs" at bounding box center [108, 69] width 107 height 21
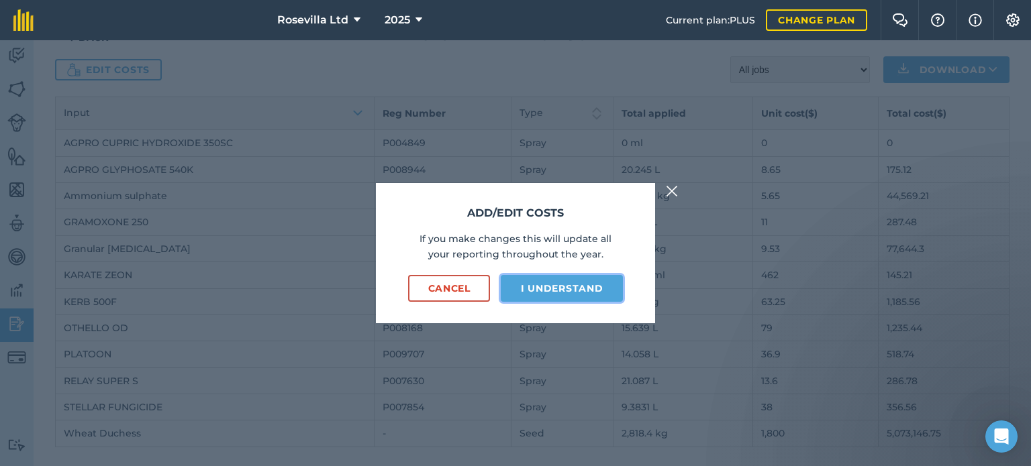
click at [561, 291] on button "I understand" at bounding box center [562, 288] width 122 height 27
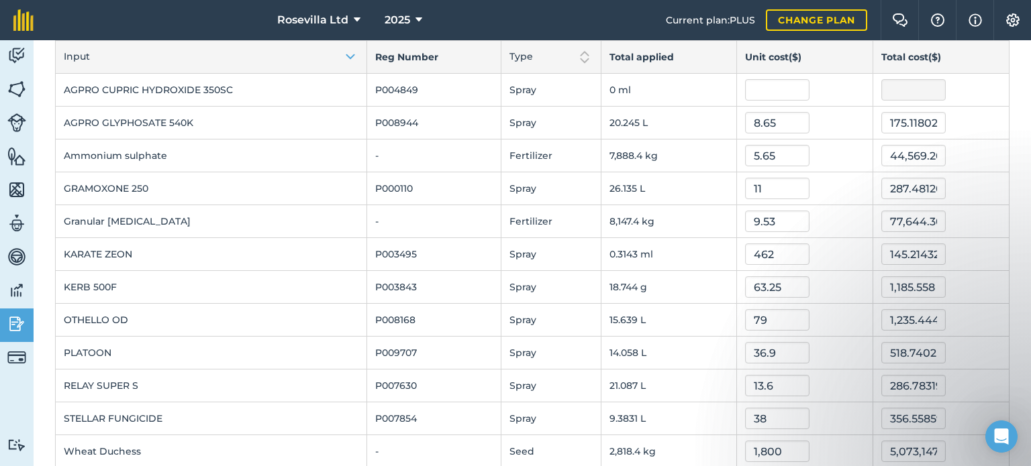
scroll to position [110, 0]
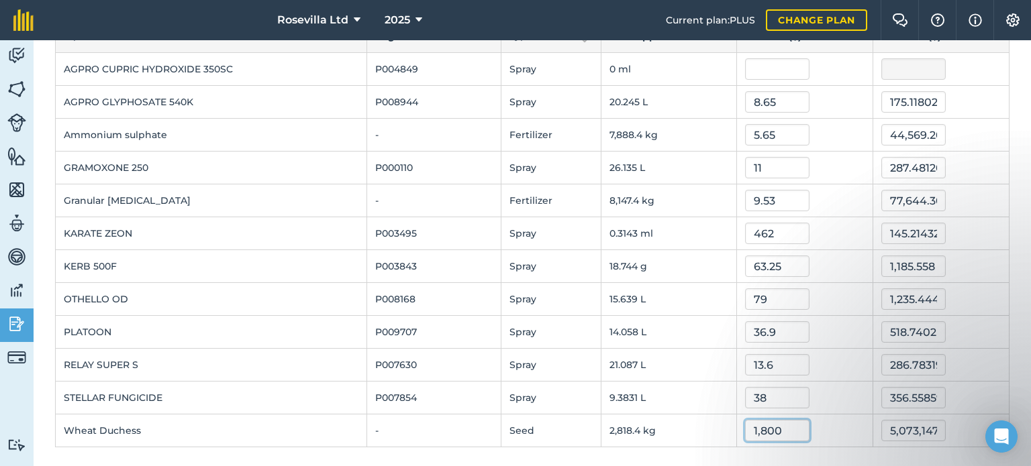
click at [779, 431] on input "1,800" at bounding box center [777, 430] width 64 height 21
type input "18"
type input "50,731.47"
click at [774, 231] on input "462" at bounding box center [777, 233] width 64 height 21
drag, startPoint x: 774, startPoint y: 231, endPoint x: 1030, endPoint y: 66, distance: 304.9
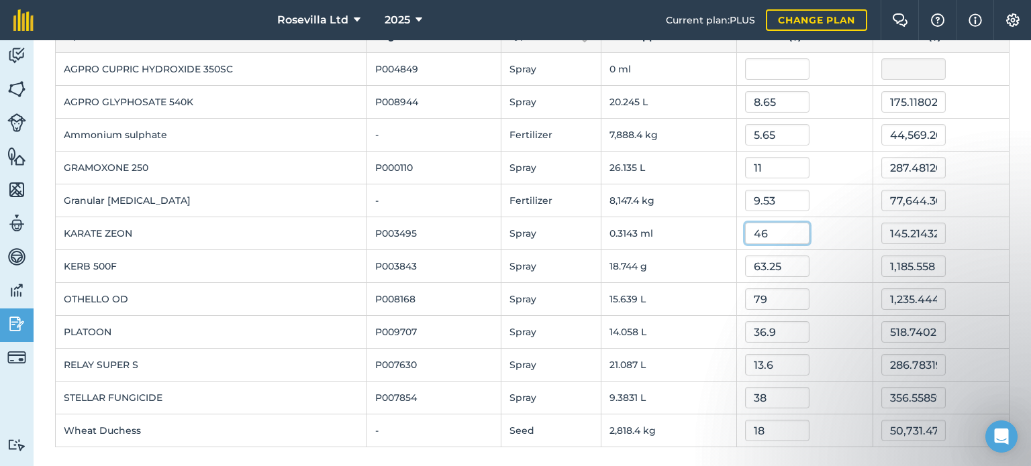
click at [1030, 66] on div "Back Edit costs Save Show inputs not used on jobs Input Reg Number Type Total a…" at bounding box center [532, 253] width 997 height 426
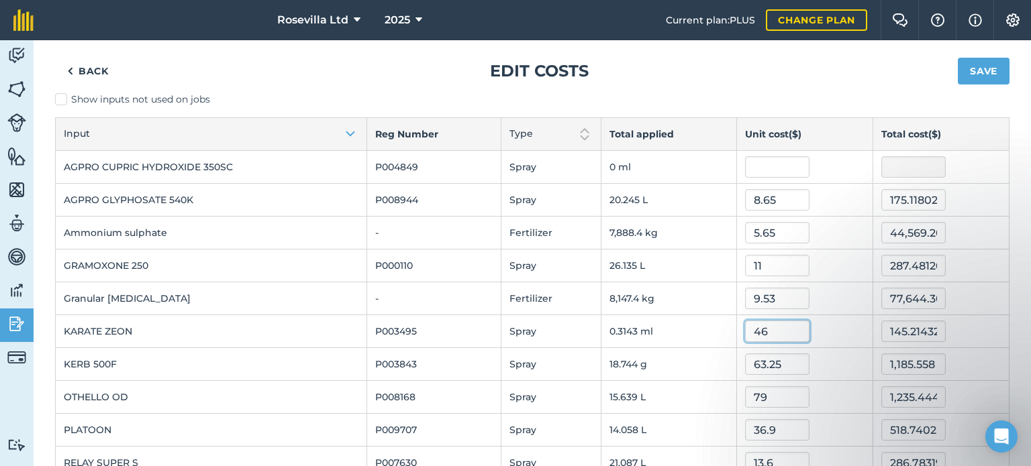
scroll to position [0, 0]
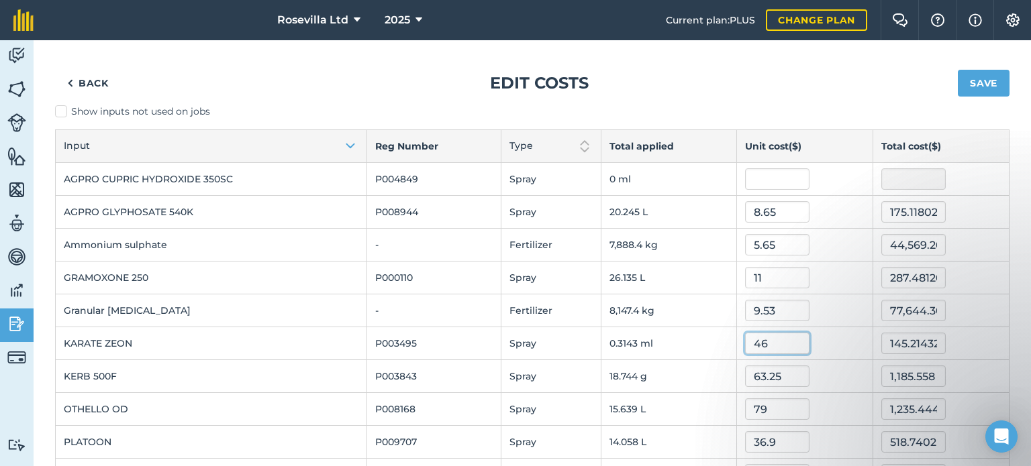
type input "46"
type input "14.45856912"
click at [988, 81] on button "Save" at bounding box center [983, 83] width 52 height 27
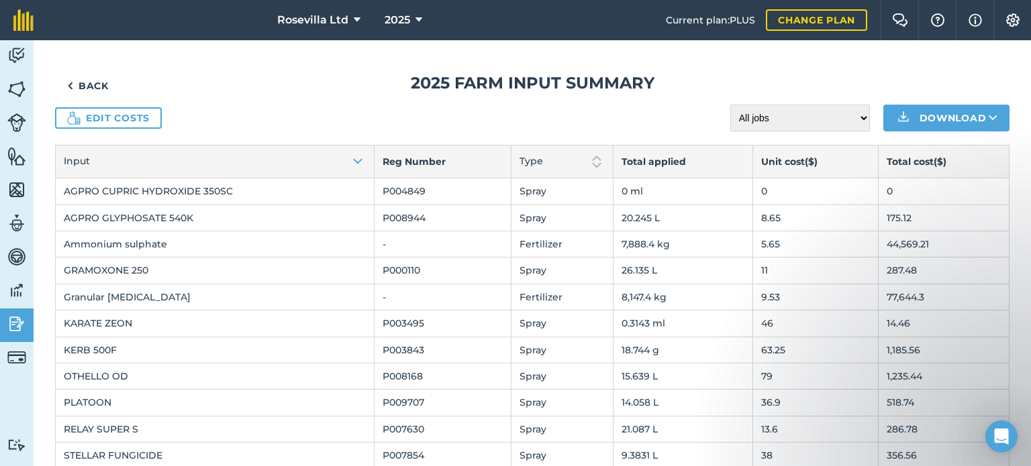
click at [921, 297] on td "77,644.3" at bounding box center [943, 297] width 131 height 26
click at [268, 81] on h1 "2025 Farm input summary" at bounding box center [532, 82] width 954 height 21
click at [89, 87] on link "Back" at bounding box center [88, 85] width 66 height 27
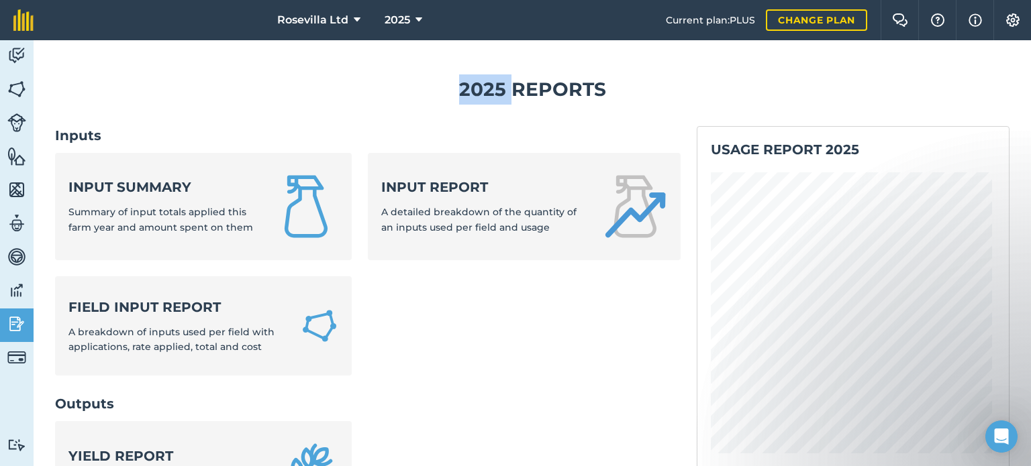
click at [89, 87] on h1 "2025 Reports" at bounding box center [532, 89] width 954 height 30
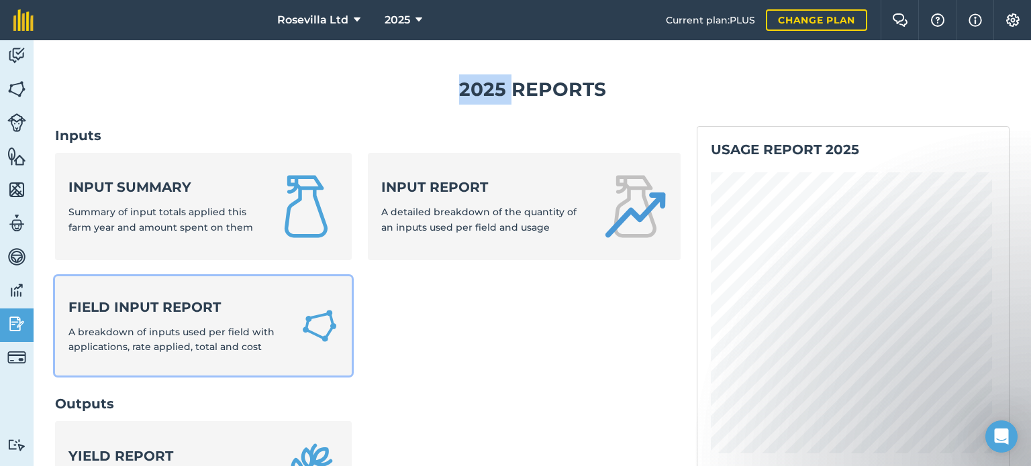
click at [287, 320] on link "Field Input Report A breakdown of inputs used per field with applications, rate…" at bounding box center [203, 326] width 297 height 100
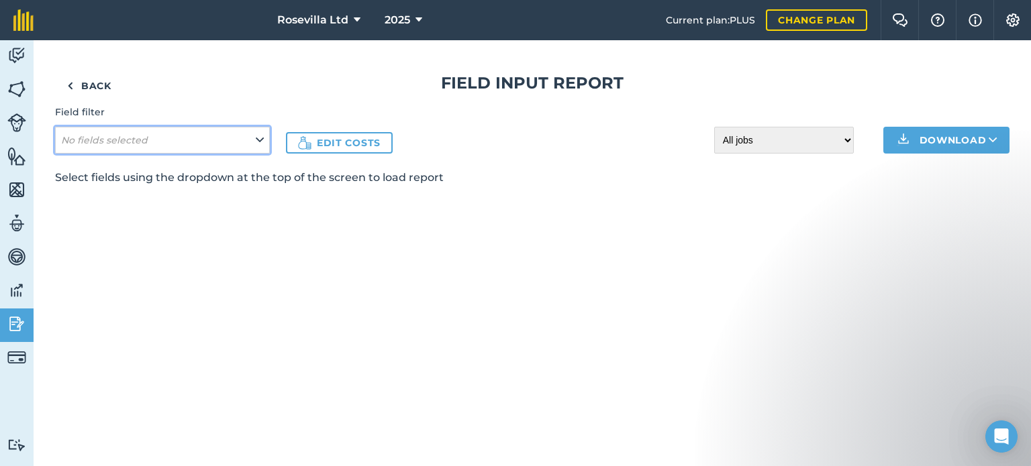
click at [263, 138] on icon at bounding box center [260, 140] width 8 height 15
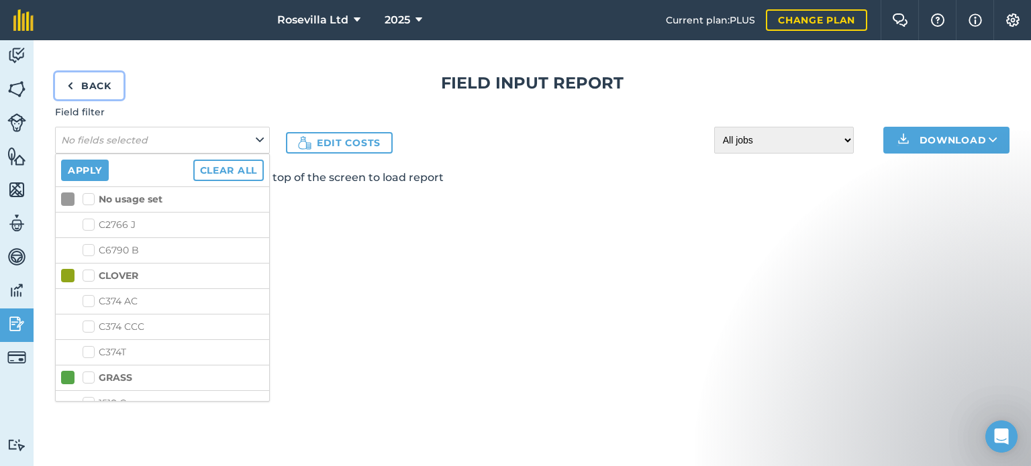
click at [102, 87] on link "Back" at bounding box center [89, 85] width 68 height 27
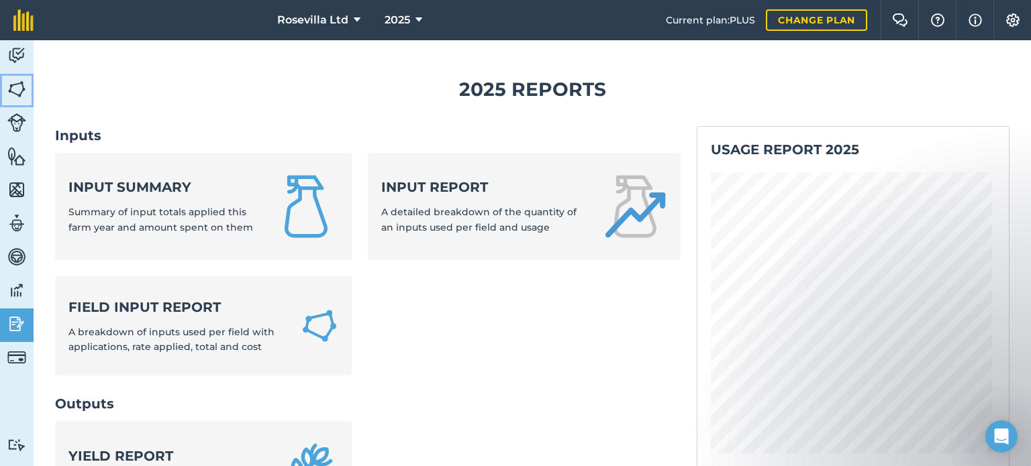
click at [19, 91] on img at bounding box center [16, 89] width 19 height 20
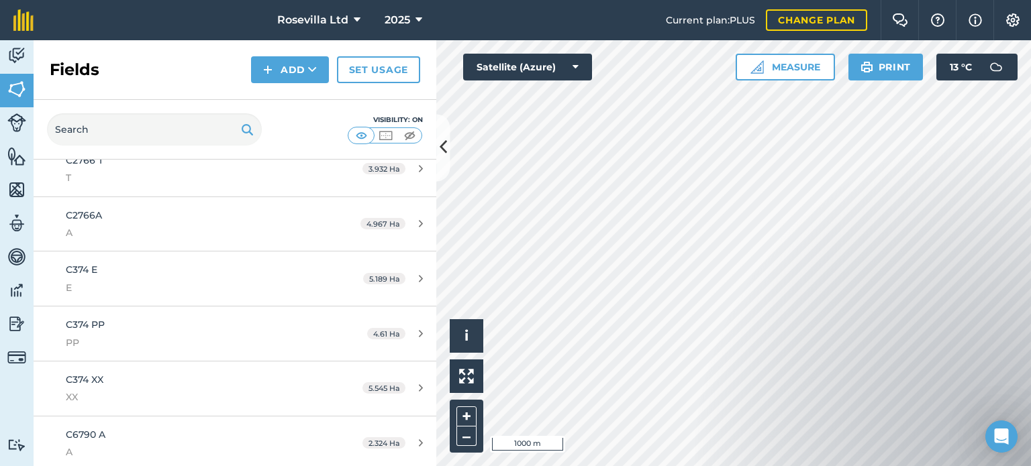
scroll to position [1235, 0]
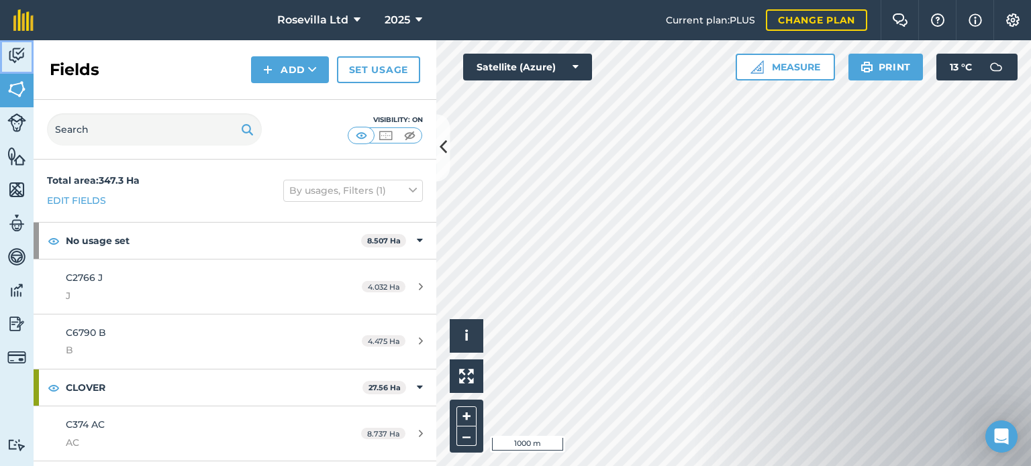
click at [15, 52] on img at bounding box center [16, 56] width 19 height 20
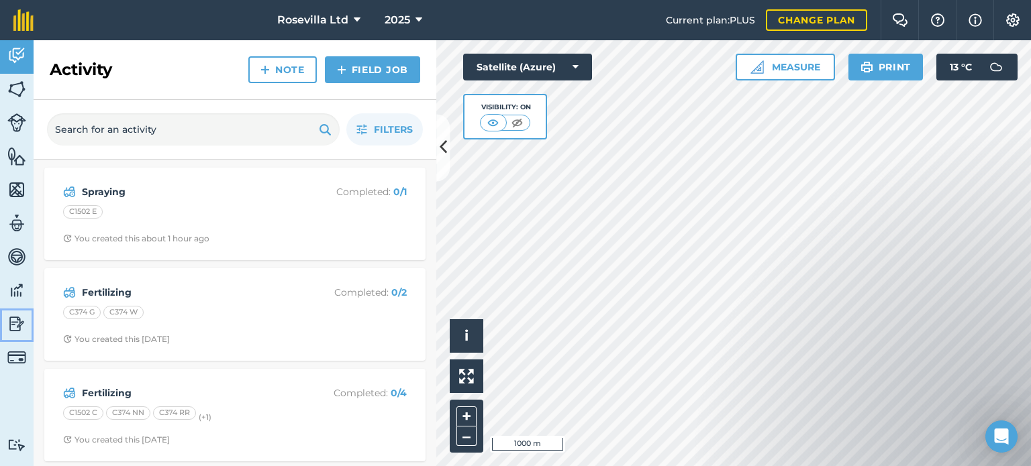
click at [13, 323] on img at bounding box center [16, 324] width 19 height 20
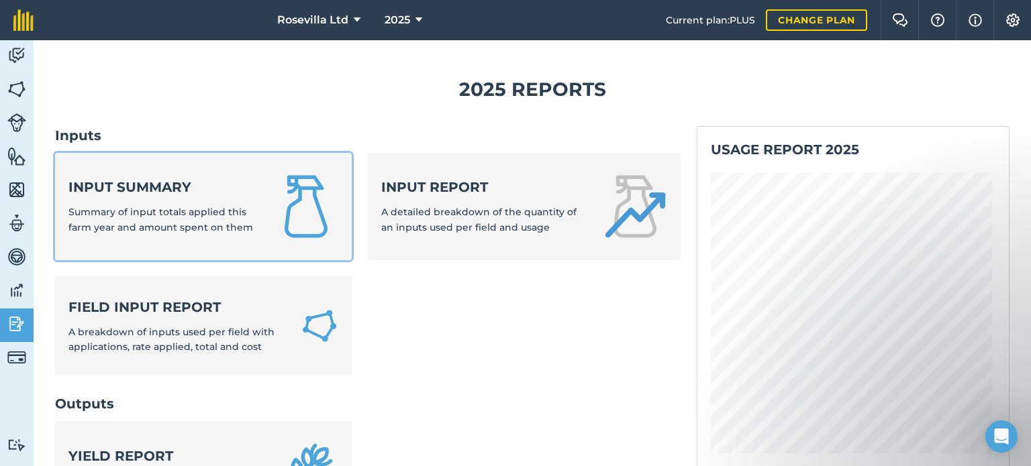
click at [215, 222] on span "Summary of input totals applied this farm year and amount spent on them" at bounding box center [160, 219] width 185 height 27
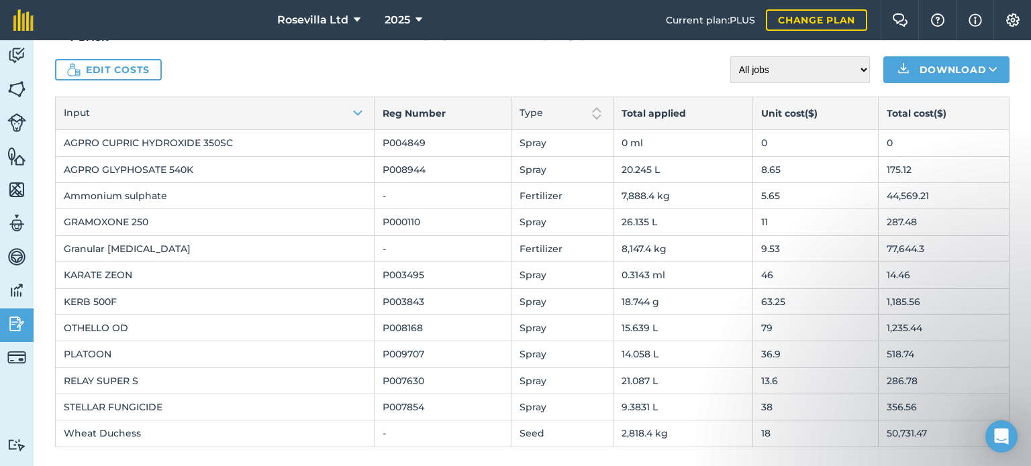
scroll to position [48, 0]
click at [136, 66] on link "Edit costs" at bounding box center [108, 69] width 107 height 21
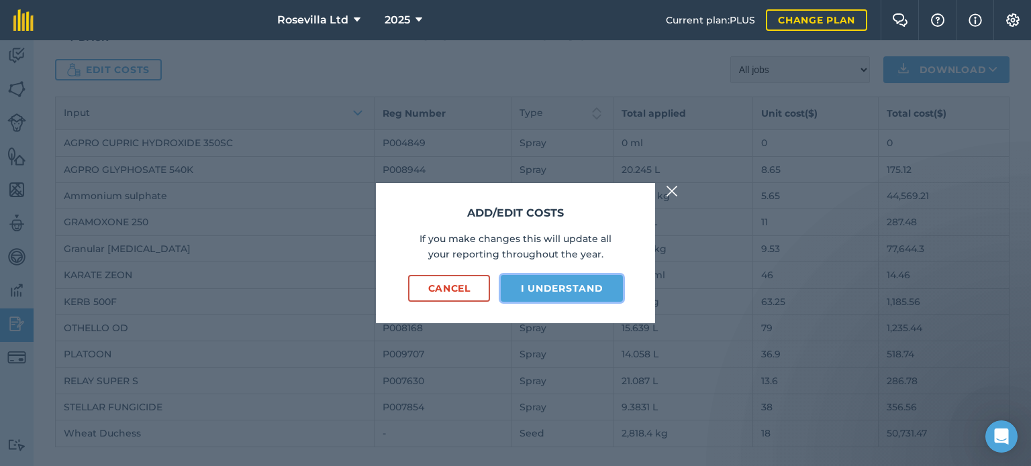
click at [584, 286] on button "I understand" at bounding box center [562, 288] width 122 height 27
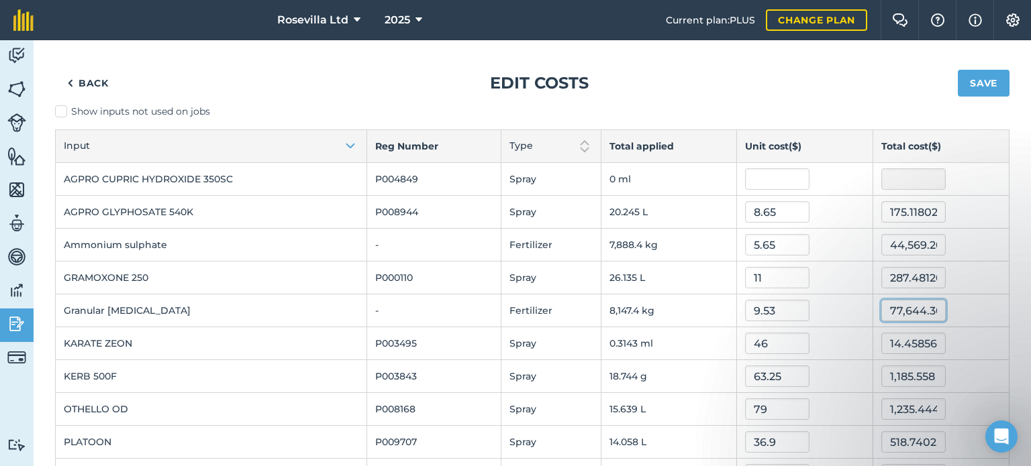
click at [907, 306] on input "77,644.30649199999" at bounding box center [913, 310] width 64 height 21
click at [934, 309] on input "77,644.30649199999" at bounding box center [913, 310] width 64 height 21
click at [928, 307] on input "77,644.30649199999" at bounding box center [913, 310] width 64 height 21
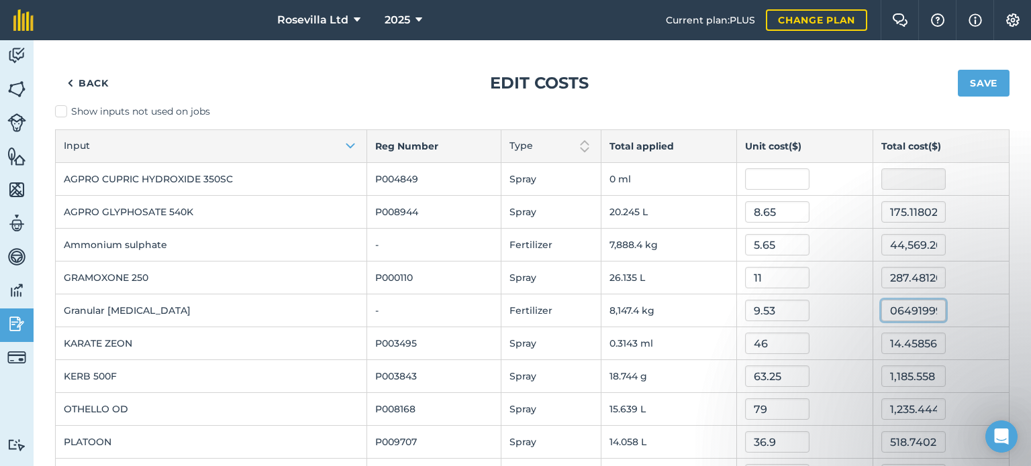
click at [929, 307] on input "0649199999" at bounding box center [913, 310] width 64 height 21
click at [910, 307] on input "099" at bounding box center [913, 310] width 64 height 21
type input "0"
click at [920, 209] on input "175.1180217" at bounding box center [913, 211] width 64 height 21
click at [929, 208] on input "175.1180217" at bounding box center [913, 211] width 64 height 21
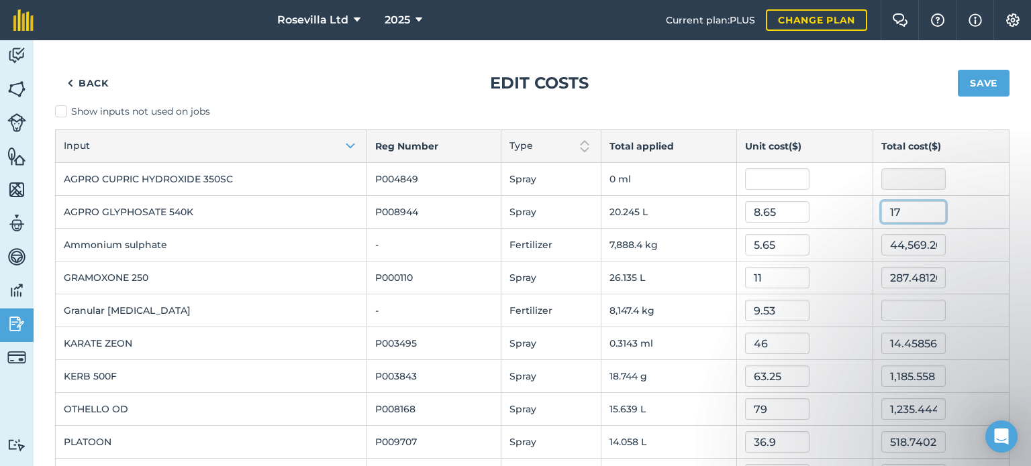
click at [894, 213] on input "17" at bounding box center [913, 211] width 64 height 21
type input "1"
type input "170765"
type input "8,434.981366626527"
type input "170,765"
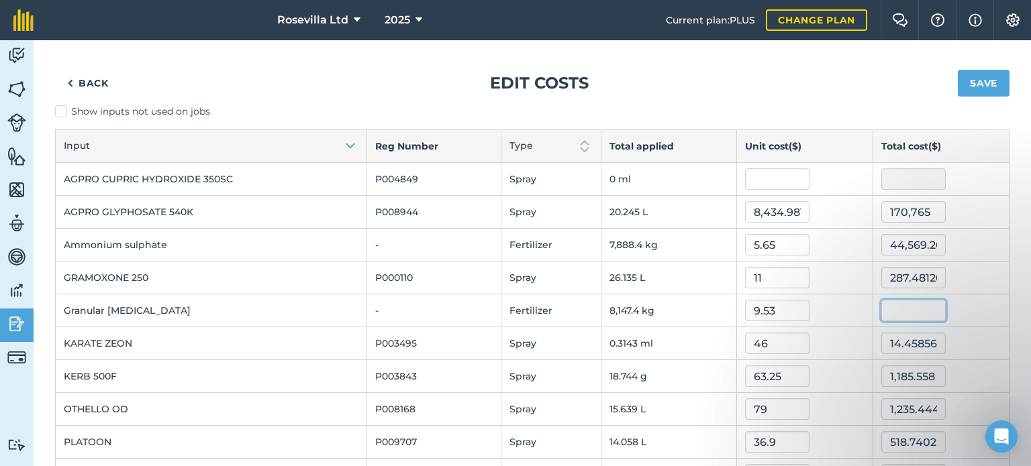
click at [923, 310] on input "text" at bounding box center [913, 310] width 64 height 21
click at [770, 304] on input "9.53" at bounding box center [777, 310] width 64 height 21
type input "9"
type input "0.935"
type input "7,617.778234"
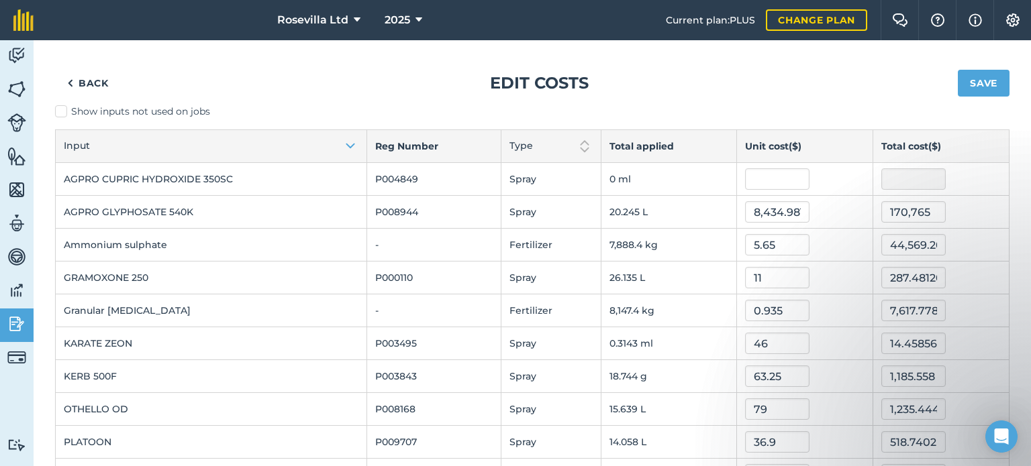
click at [961, 307] on div "7,617.778234" at bounding box center [940, 310] width 119 height 21
click at [776, 248] on input "5.65" at bounding box center [777, 244] width 64 height 21
type input "5"
type input "0.565"
type input "4,456.920857499999"
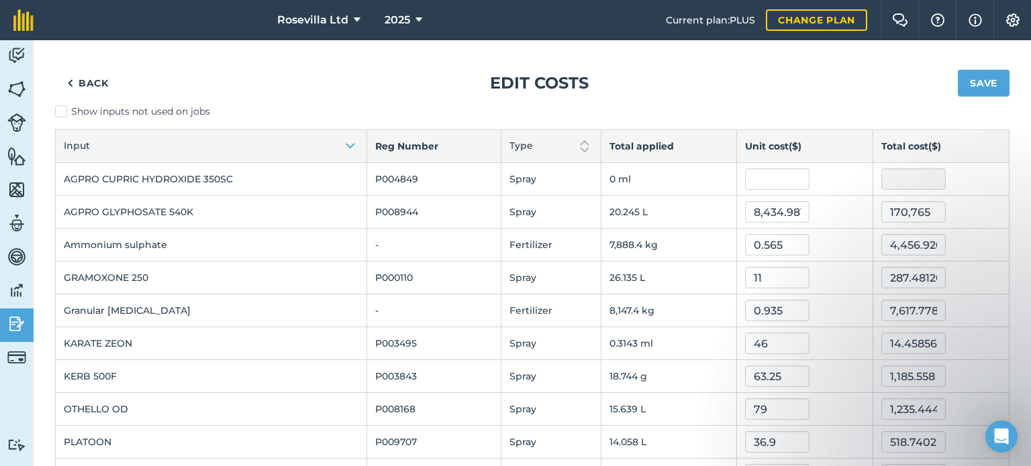
click at [981, 238] on div "4,456.920857499999" at bounding box center [940, 244] width 119 height 21
click at [979, 77] on button "Save" at bounding box center [983, 83] width 52 height 27
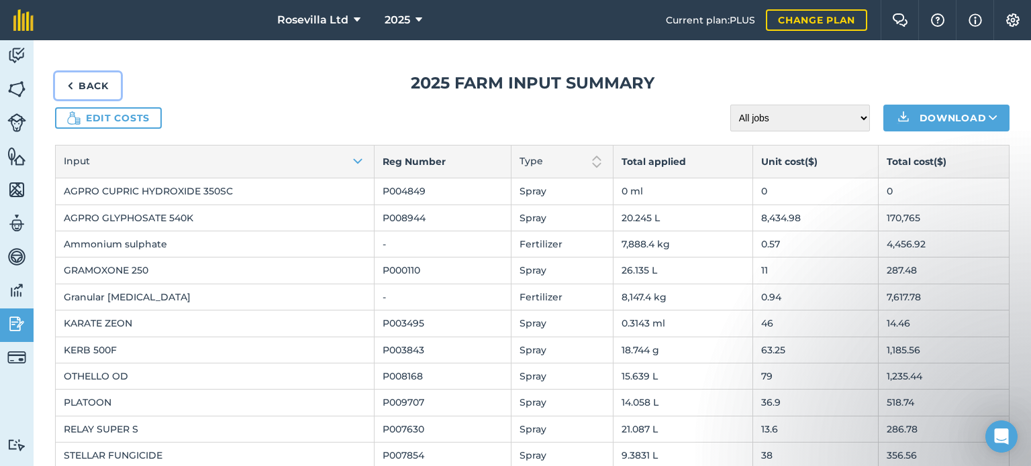
click at [91, 83] on link "Back" at bounding box center [88, 85] width 66 height 27
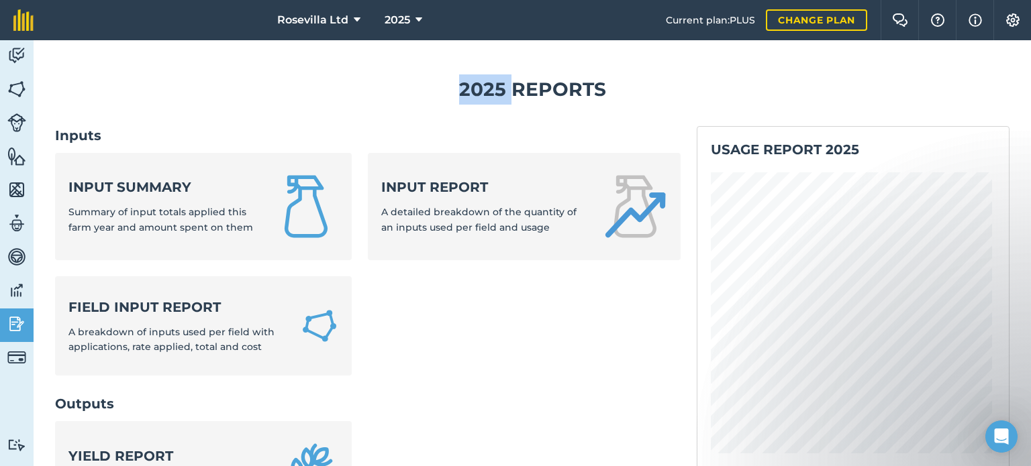
click at [91, 83] on h1 "2025 Reports" at bounding box center [532, 89] width 954 height 30
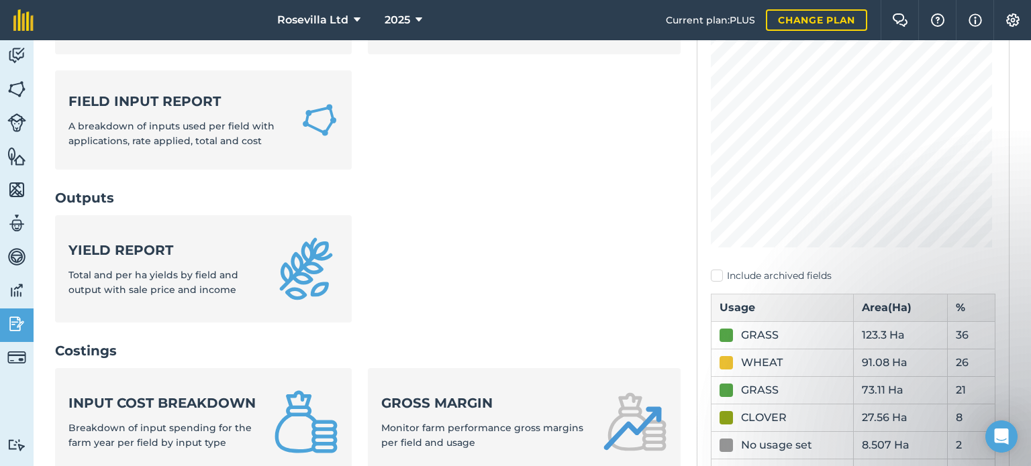
scroll to position [223, 0]
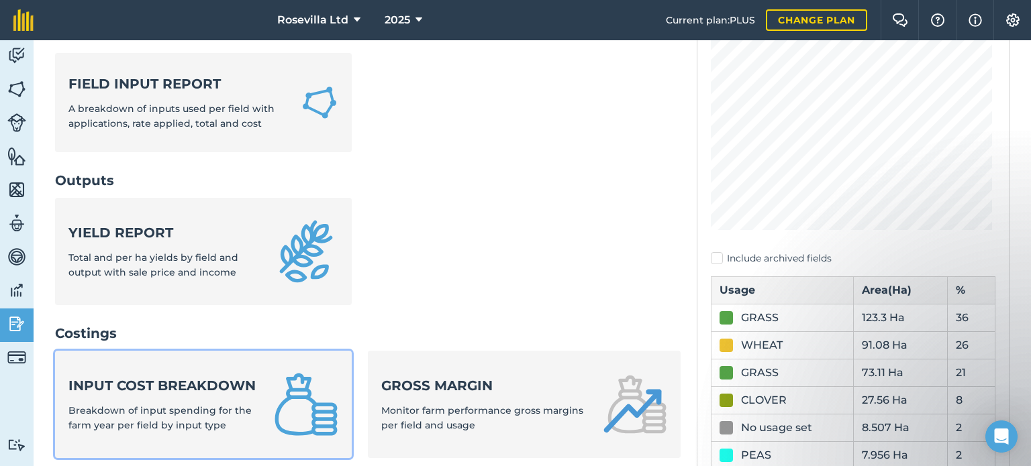
click at [202, 426] on span "Breakdown of input spending for the farm year per field by input type" at bounding box center [159, 418] width 183 height 27
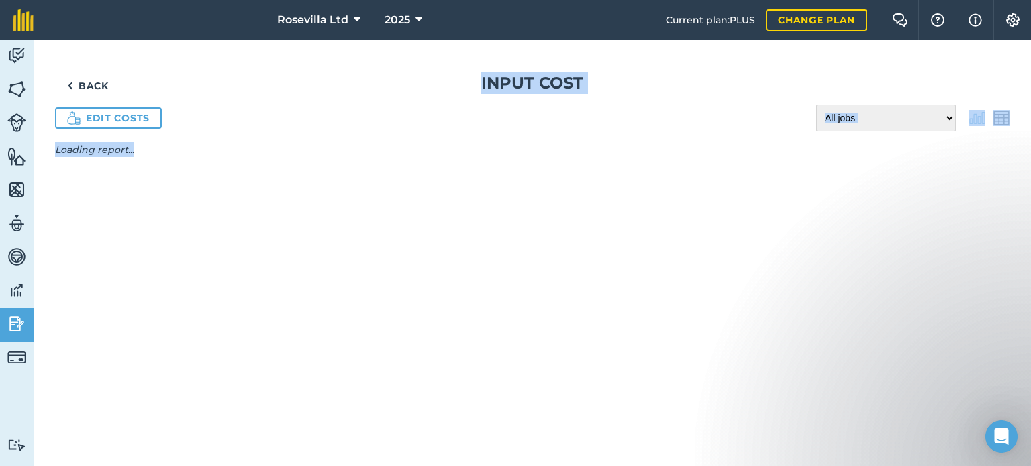
click at [202, 426] on div "Back Input cost Edit costs All jobs Incomplete jobs Complete jobs Loading repor…" at bounding box center [532, 253] width 997 height 426
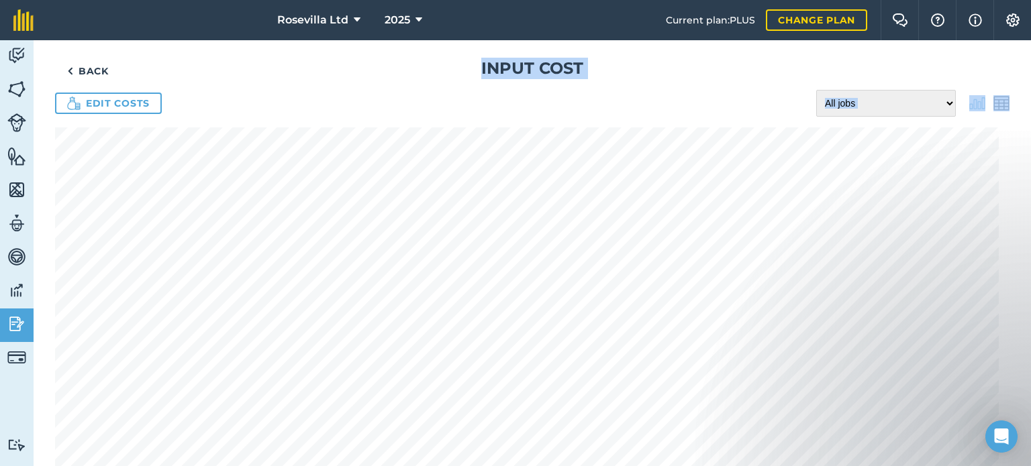
scroll to position [10, 0]
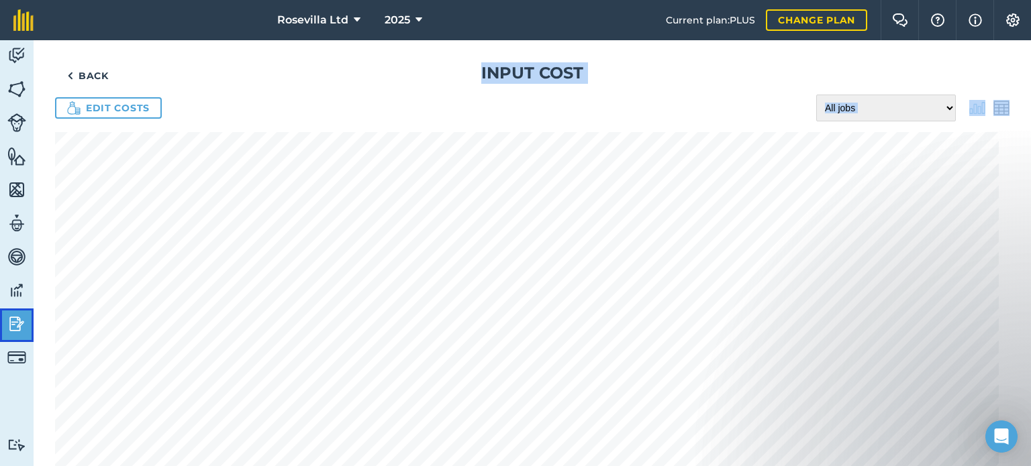
click at [24, 321] on img at bounding box center [16, 324] width 19 height 20
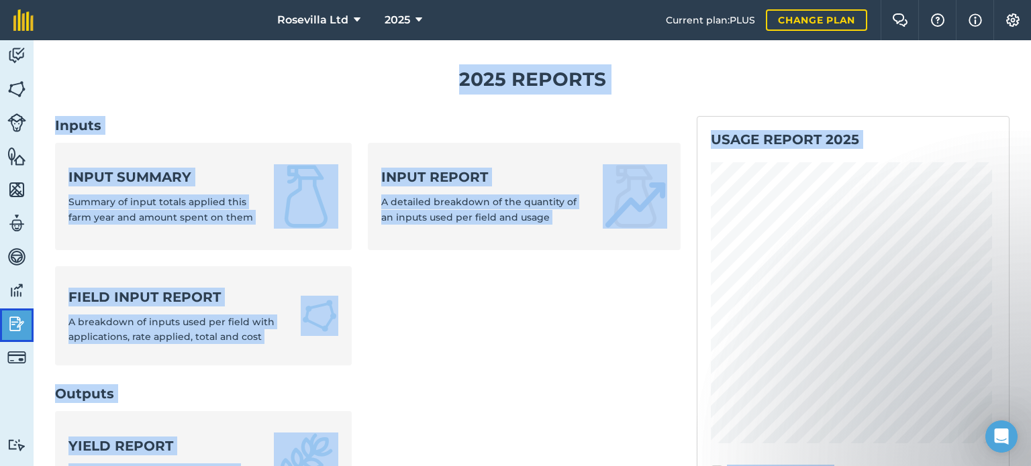
click at [24, 321] on img at bounding box center [16, 324] width 19 height 20
click at [168, 89] on h1 "2025 Reports" at bounding box center [532, 79] width 954 height 30
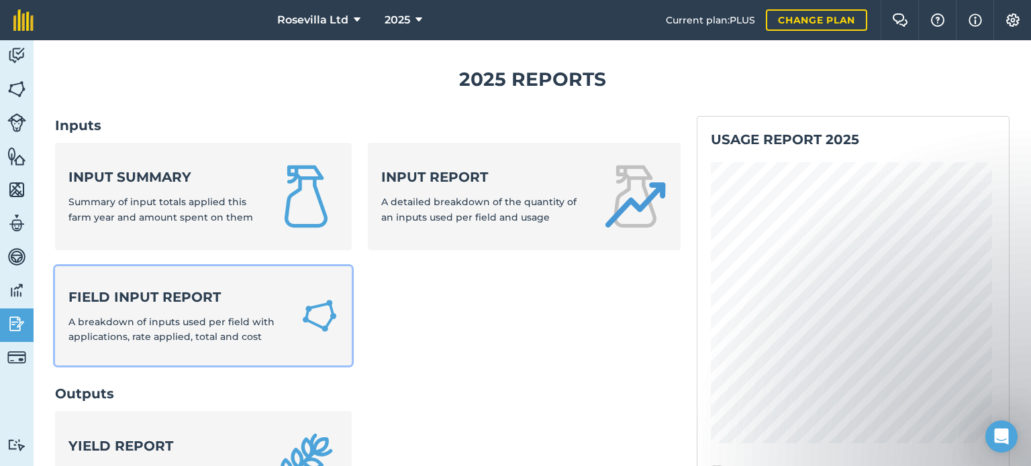
click at [199, 326] on span "A breakdown of inputs used per field with applications, rate applied, total and…" at bounding box center [171, 329] width 206 height 27
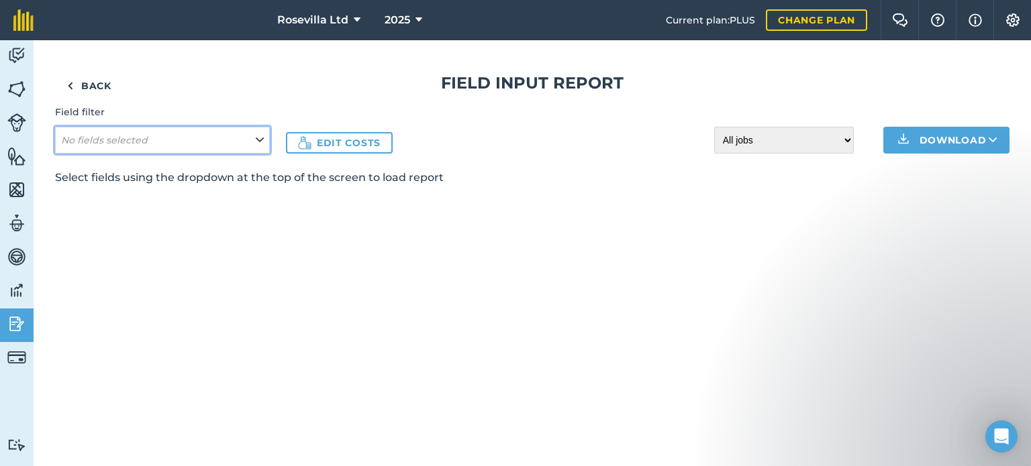
click at [258, 140] on icon at bounding box center [260, 140] width 8 height 15
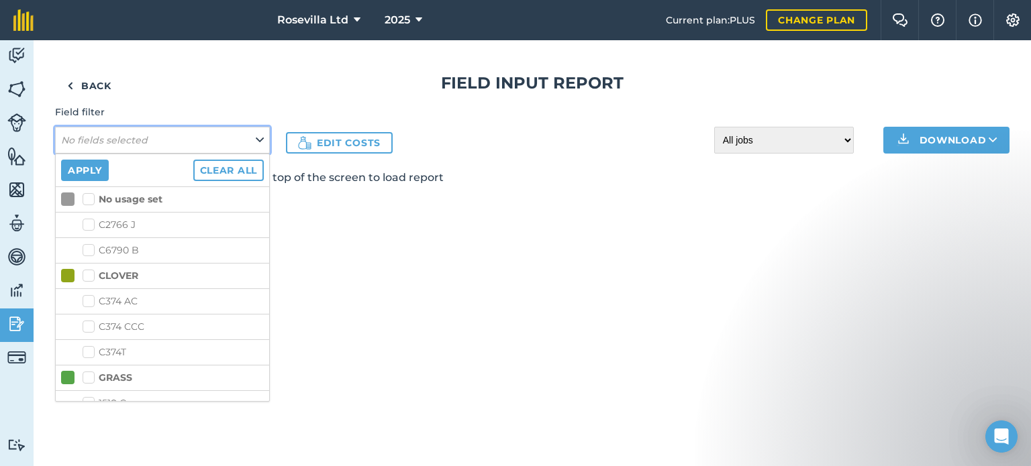
click at [113, 136] on em "No fields selected" at bounding box center [104, 140] width 87 height 12
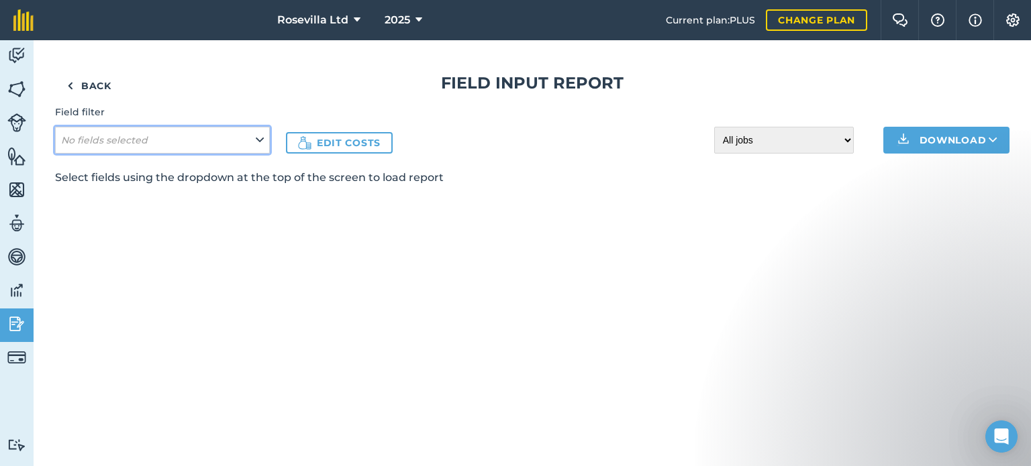
click at [113, 136] on em "No fields selected" at bounding box center [104, 140] width 87 height 12
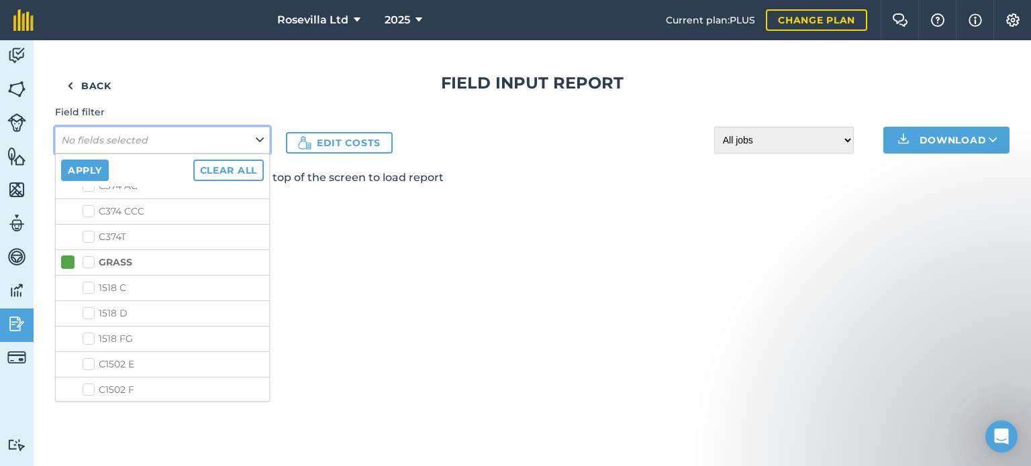
scroll to position [116, 0]
click at [217, 362] on label "C1502 E" at bounding box center [173, 364] width 181 height 14
click at [91, 362] on input "C1502 E" at bounding box center [87, 361] width 9 height 9
checkbox input "true"
click at [86, 171] on button "Apply" at bounding box center [85, 170] width 48 height 21
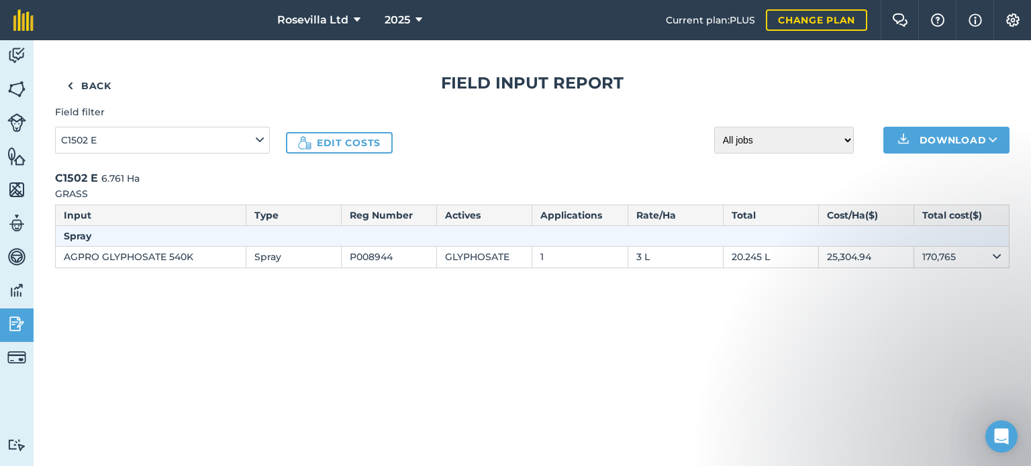
drag, startPoint x: 327, startPoint y: 287, endPoint x: 435, endPoint y: 301, distance: 108.2
click at [435, 301] on div "Back Field Input Report Field filter C1502 E Edit costs All jobs Incomplete job…" at bounding box center [532, 253] width 997 height 426
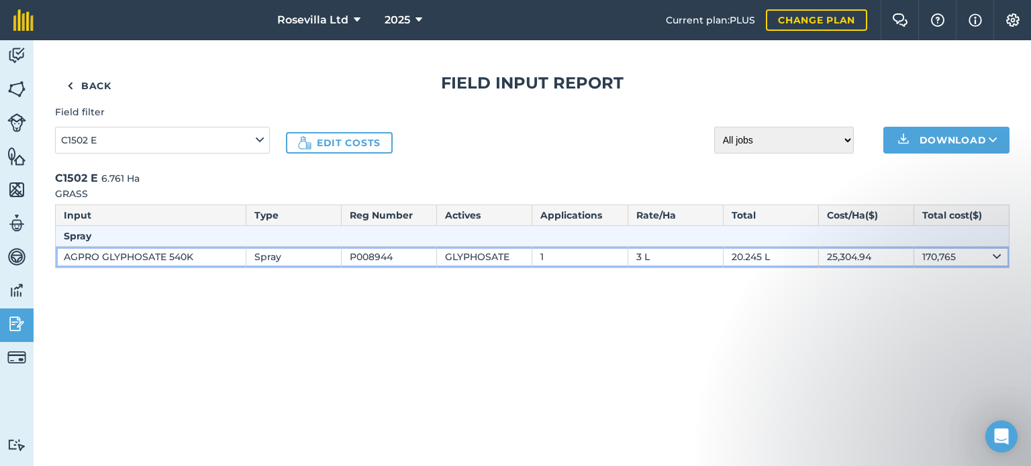
click at [776, 266] on td "20.245 L" at bounding box center [770, 257] width 95 height 21
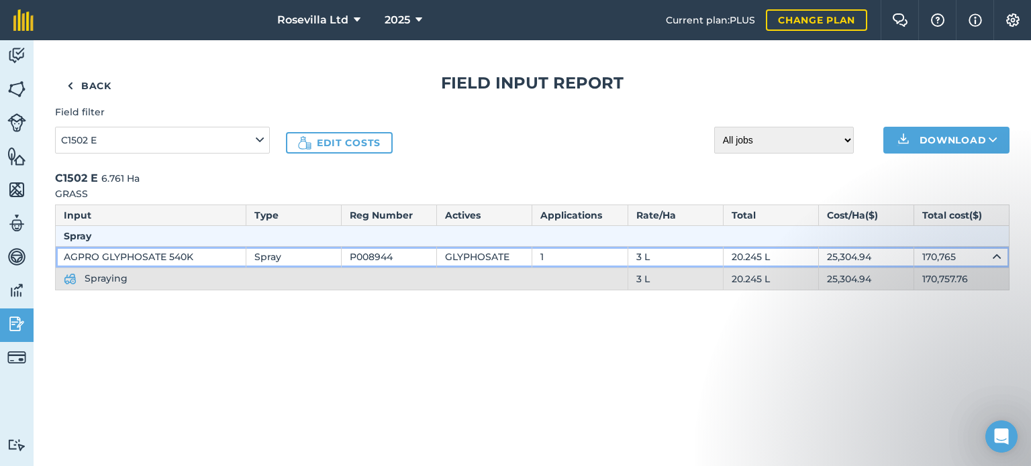
click at [725, 254] on td "20.245 L" at bounding box center [770, 257] width 95 height 21
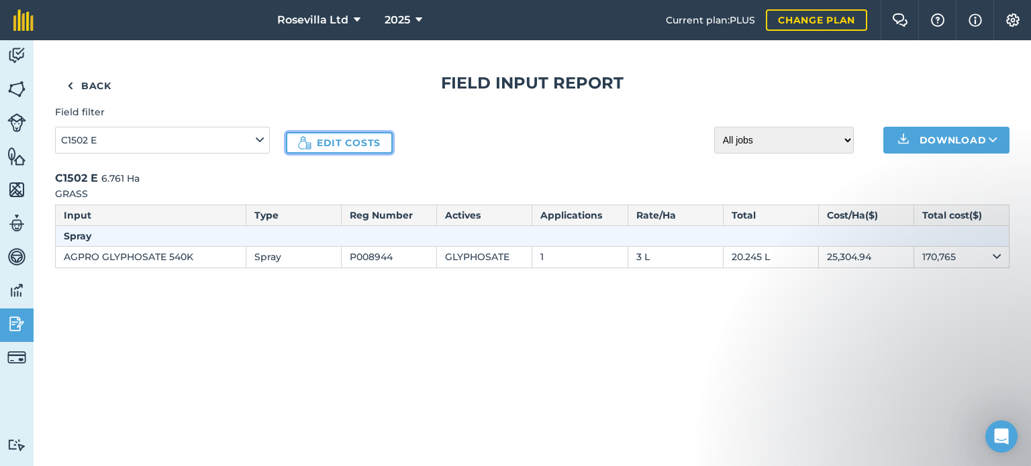
click at [383, 143] on link "Edit costs" at bounding box center [339, 142] width 107 height 21
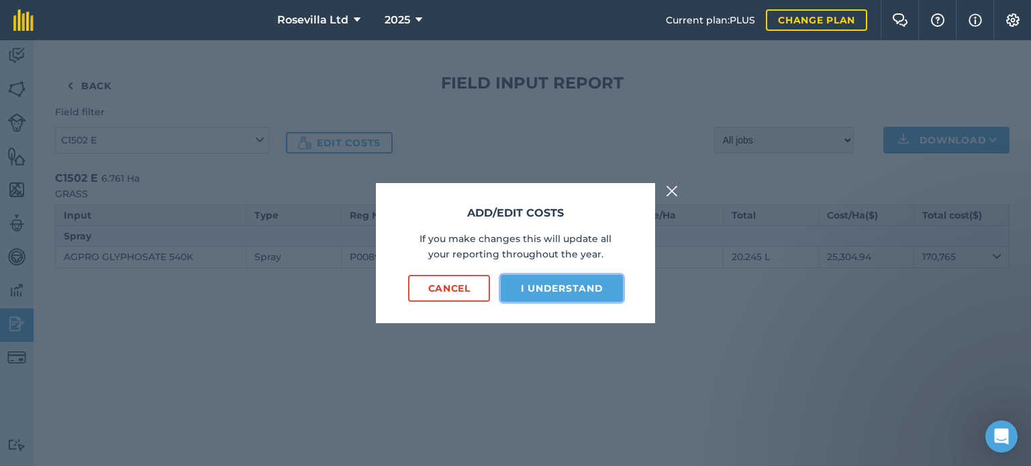
click at [585, 287] on button "I understand" at bounding box center [562, 288] width 122 height 27
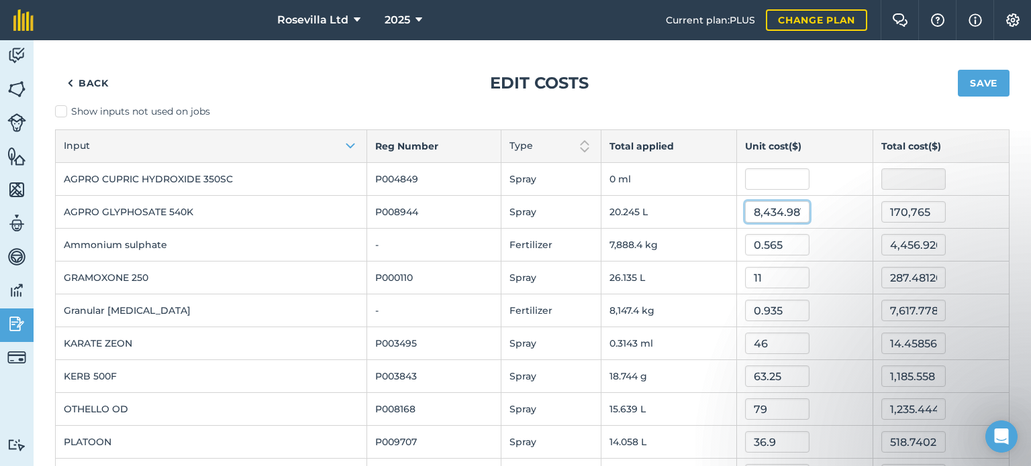
click at [791, 210] on input "8,434.981366626527" at bounding box center [777, 211] width 64 height 21
click at [792, 211] on input "8,431366626527" at bounding box center [777, 211] width 64 height 21
click at [791, 211] on input "626527" at bounding box center [777, 211] width 64 height 21
type input "6"
type input "8.65"
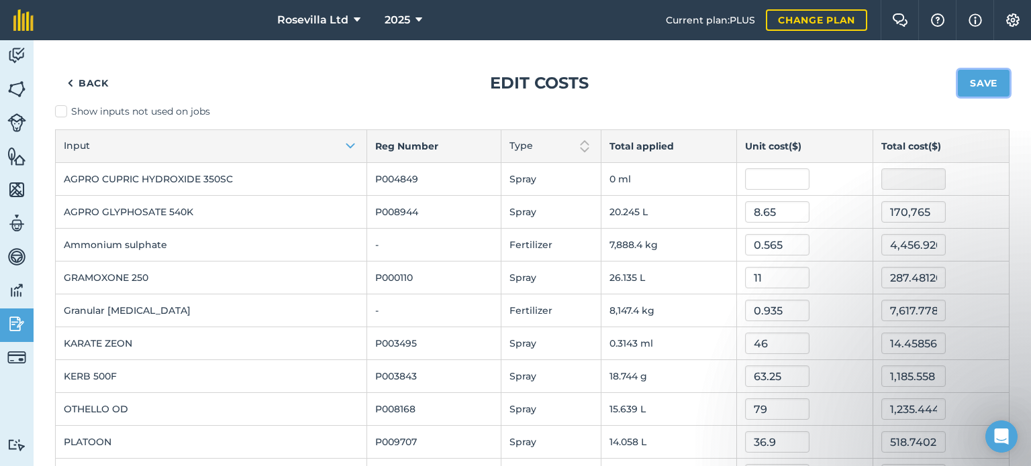
type input "175.1180217"
click at [972, 86] on button "Save" at bounding box center [983, 83] width 52 height 27
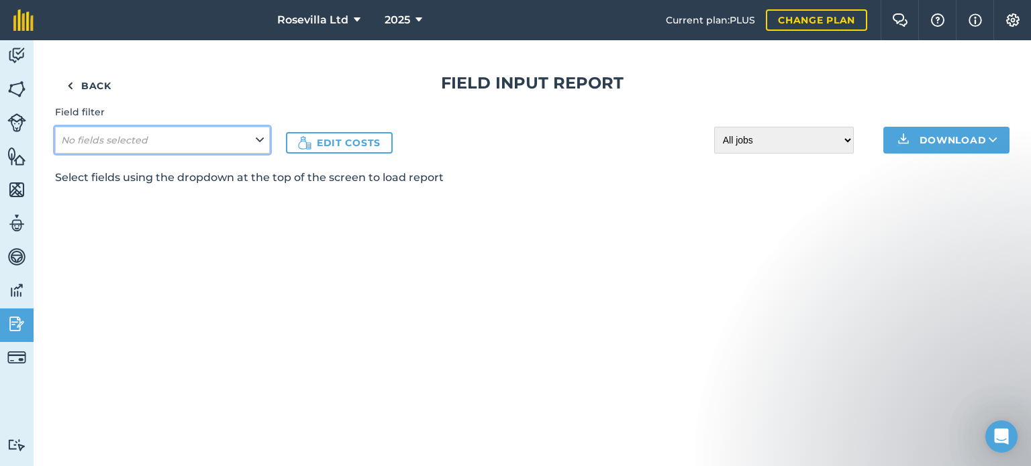
click at [261, 139] on icon at bounding box center [260, 140] width 8 height 15
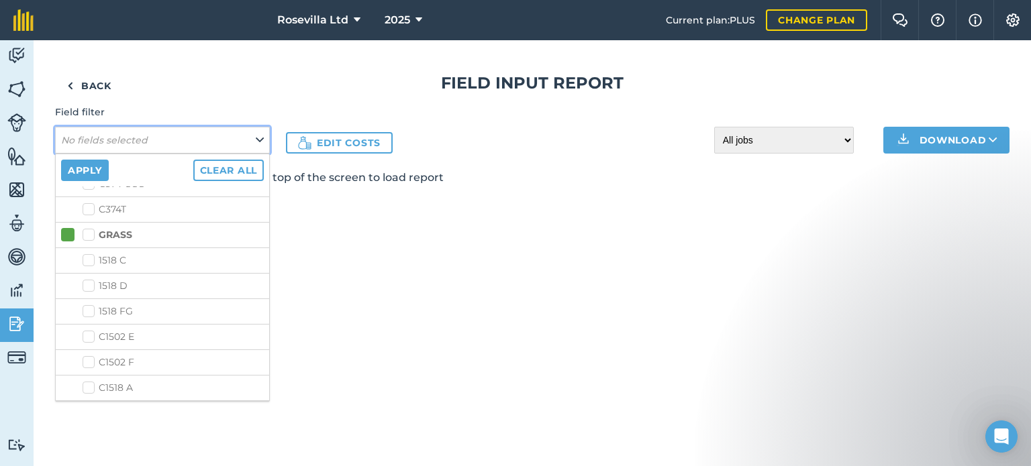
scroll to position [215, 0]
click at [85, 85] on link "Back" at bounding box center [89, 85] width 68 height 27
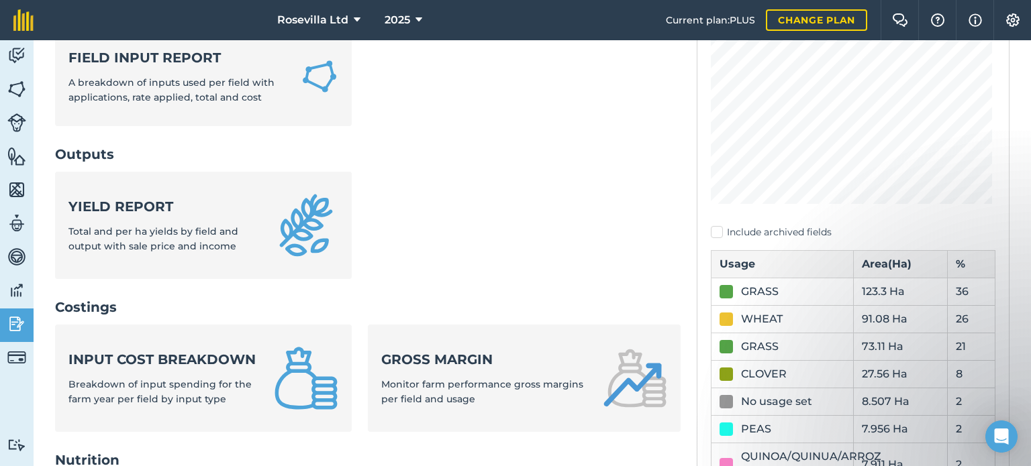
scroll to position [250, 0]
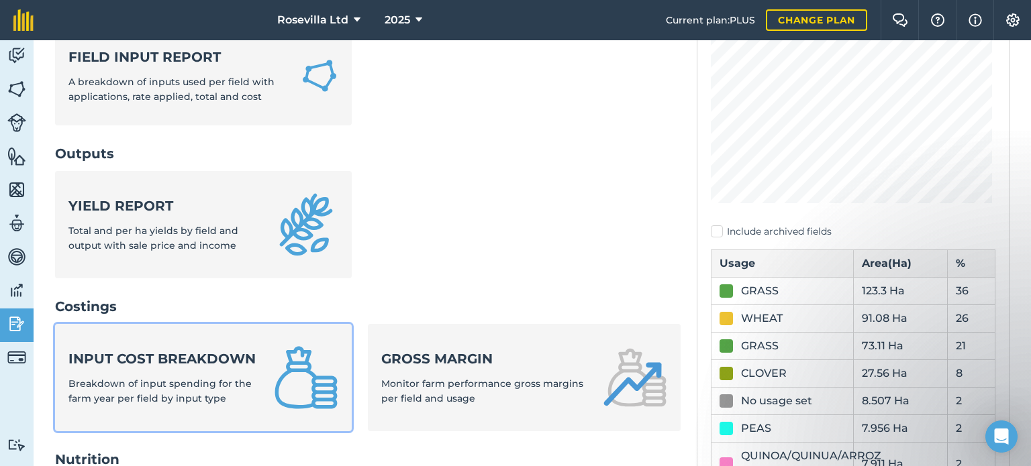
click at [250, 368] on strong "Input cost breakdown" at bounding box center [162, 359] width 189 height 19
